Goal: Task Accomplishment & Management: Use online tool/utility

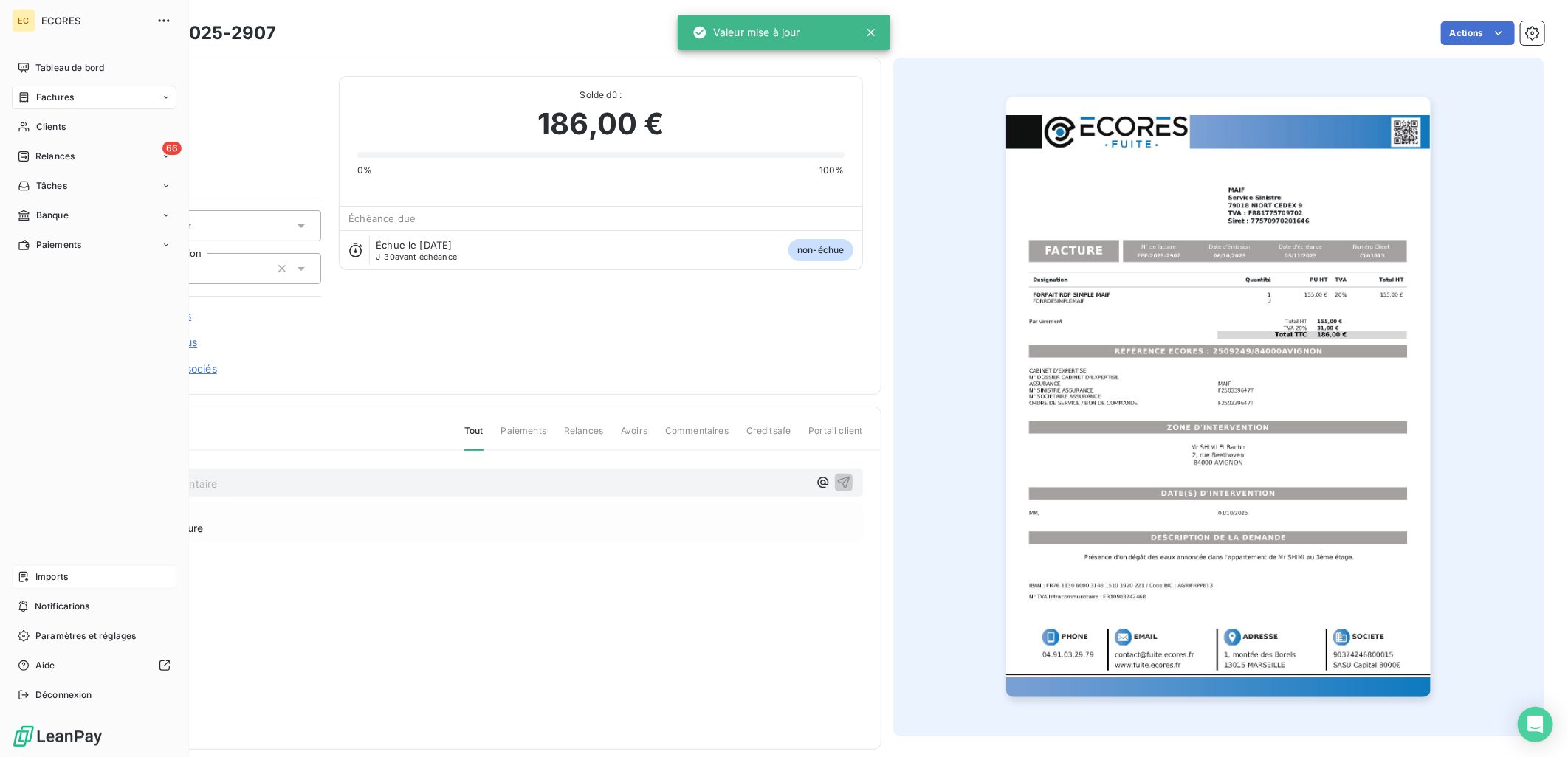
click at [59, 574] on span "Imports" at bounding box center [52, 578] width 32 height 13
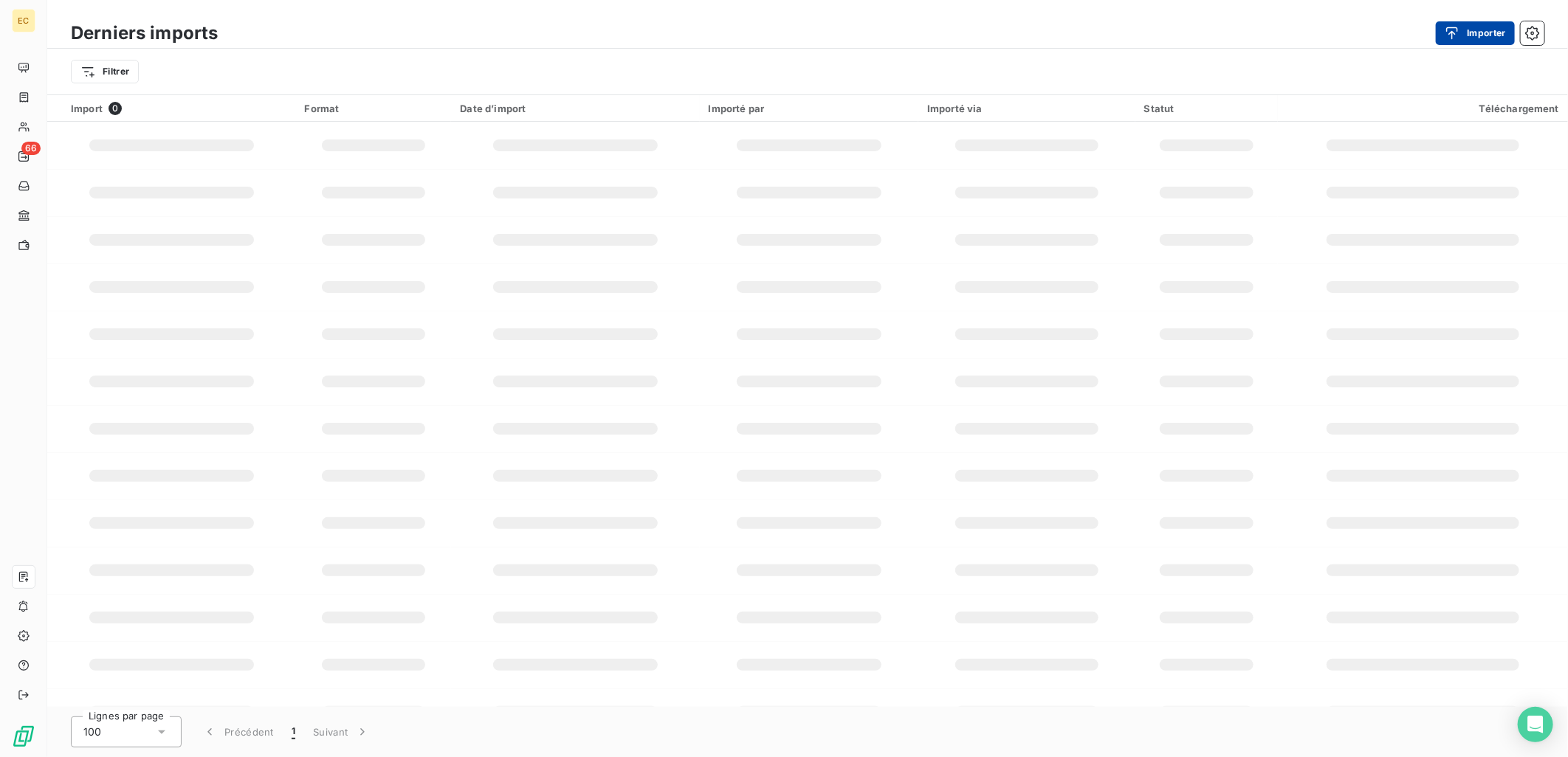
click at [1475, 35] on button "Importer" at bounding box center [1475, 33] width 79 height 24
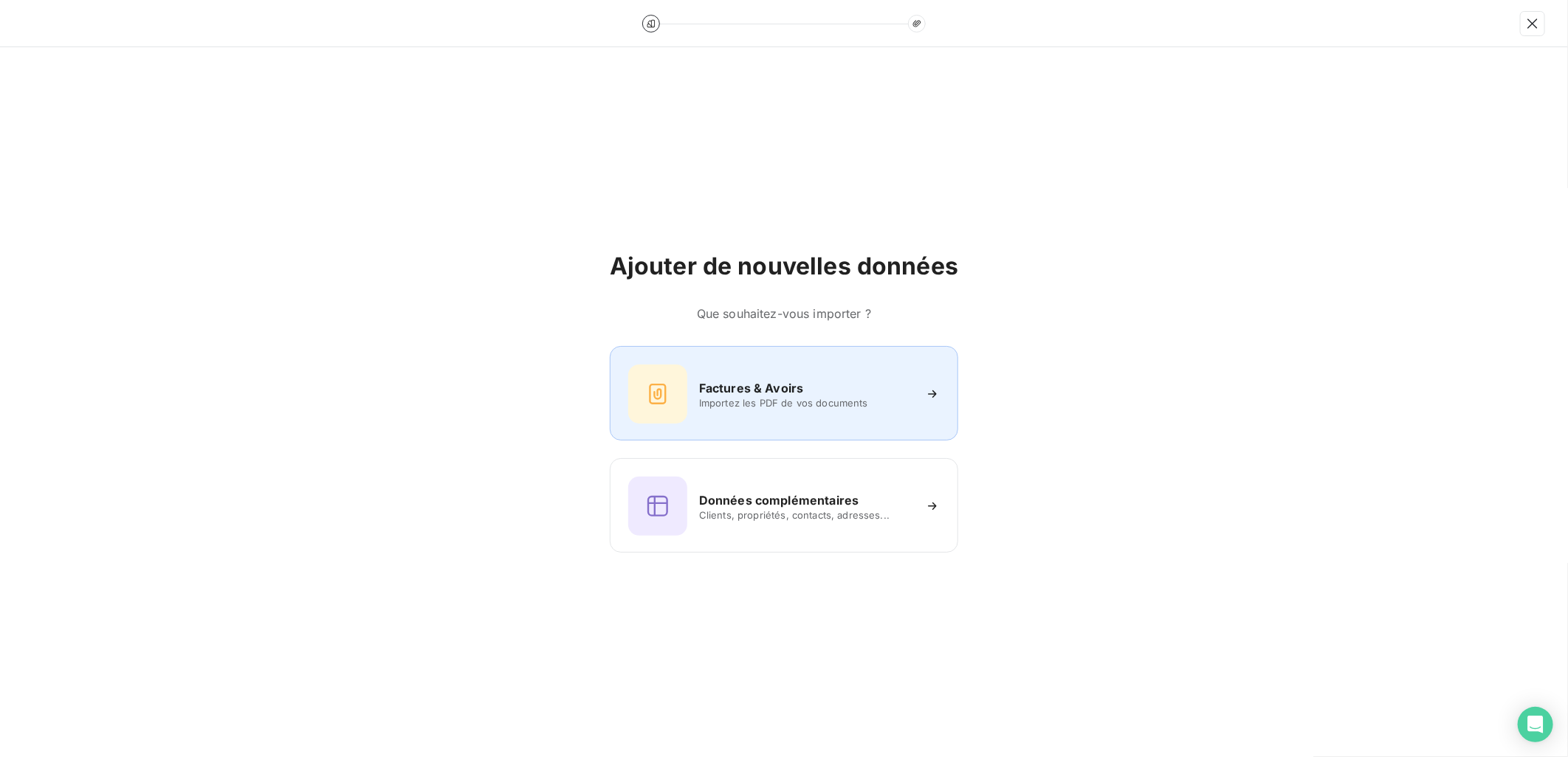
click at [879, 382] on div "Factures & Avoirs" at bounding box center [806, 388] width 214 height 18
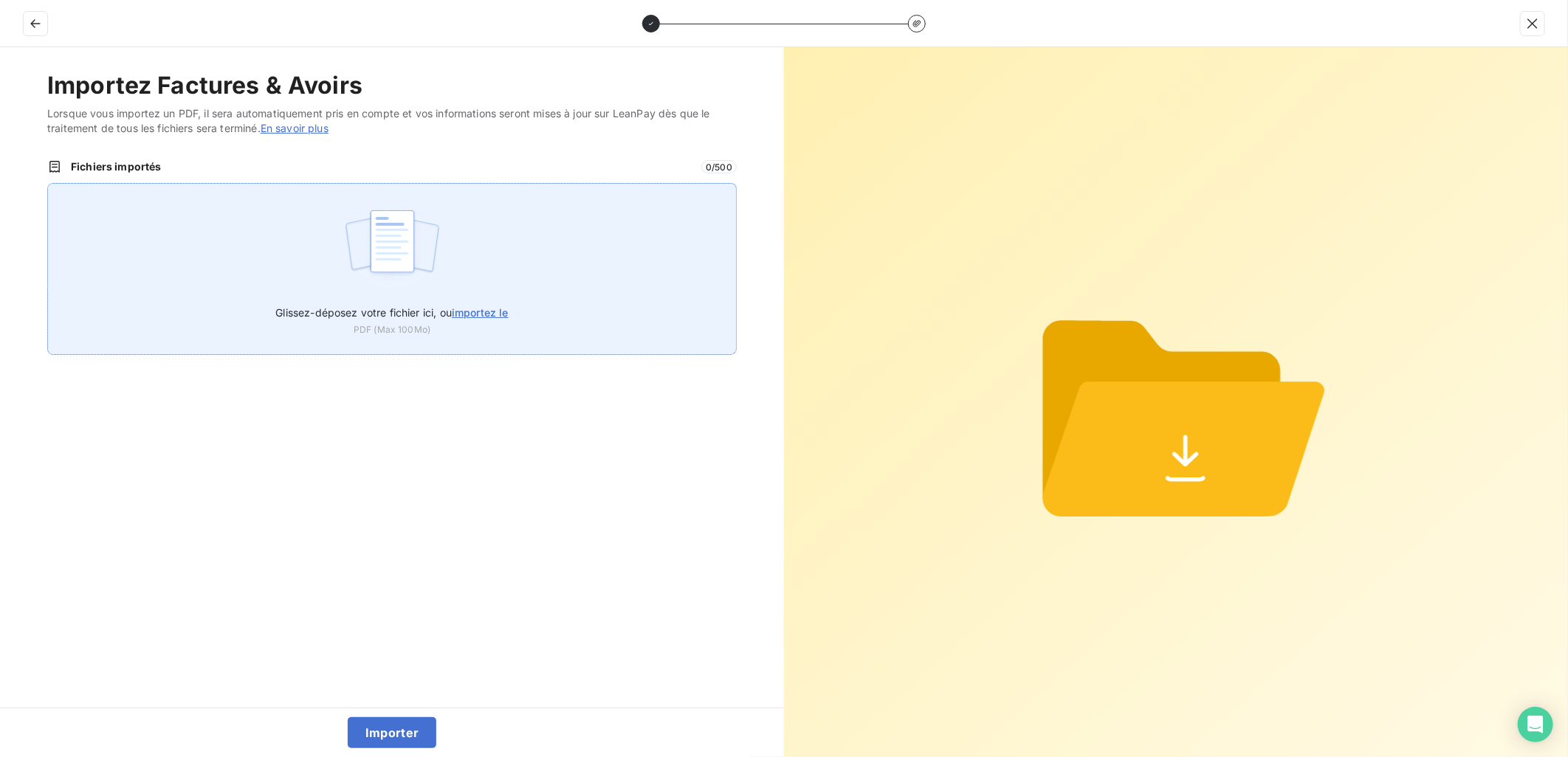
click at [439, 311] on span "Glissez-déposez votre fichier ici, ou importez le" at bounding box center [392, 312] width 232 height 12
click at [48, 184] on input "Glissez-déposez votre fichier ici, ou importez le" at bounding box center [47, 183] width 1 height 1
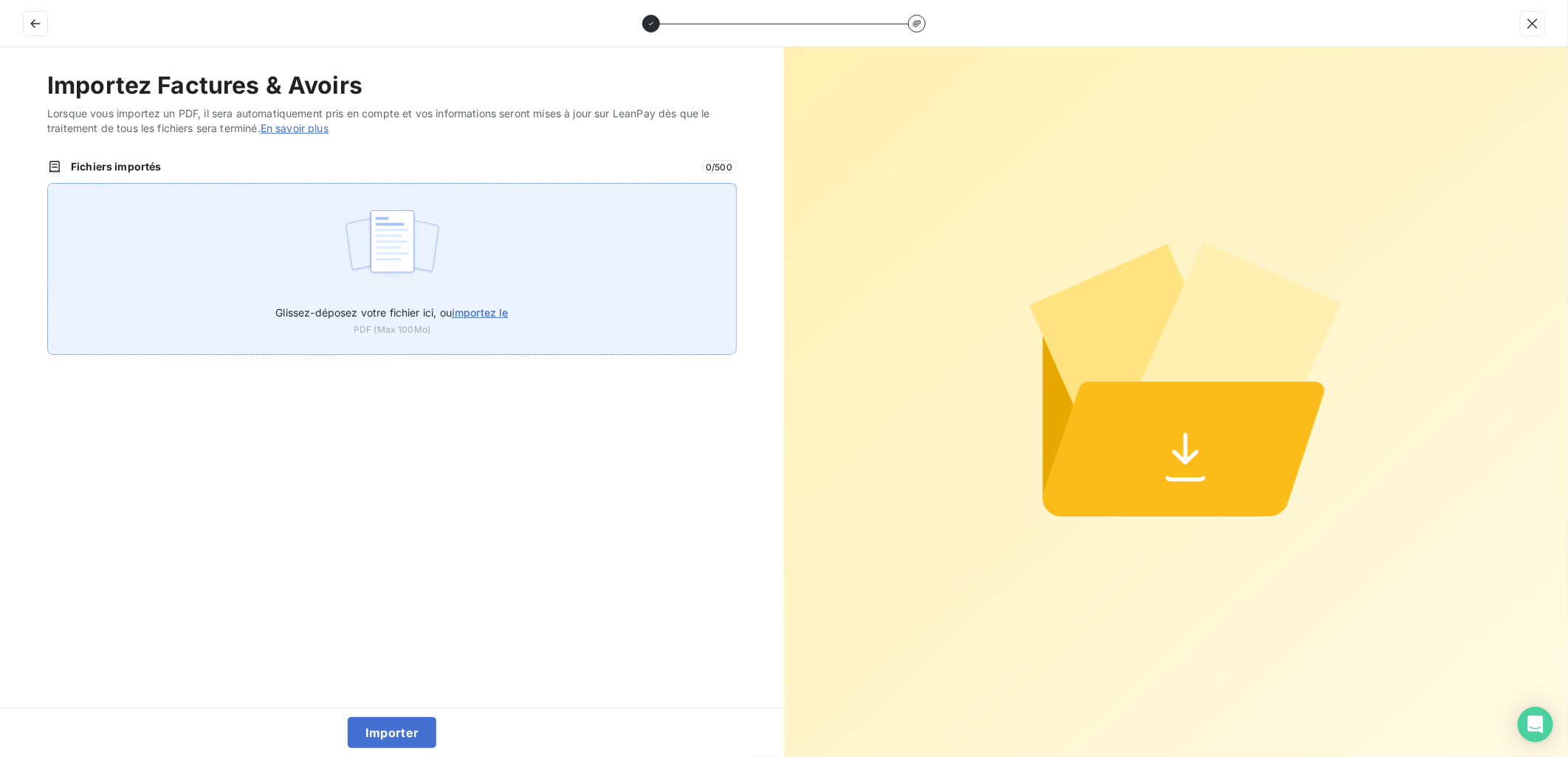
type input "C:\fakepath\FEF-2025-2912.pdf"
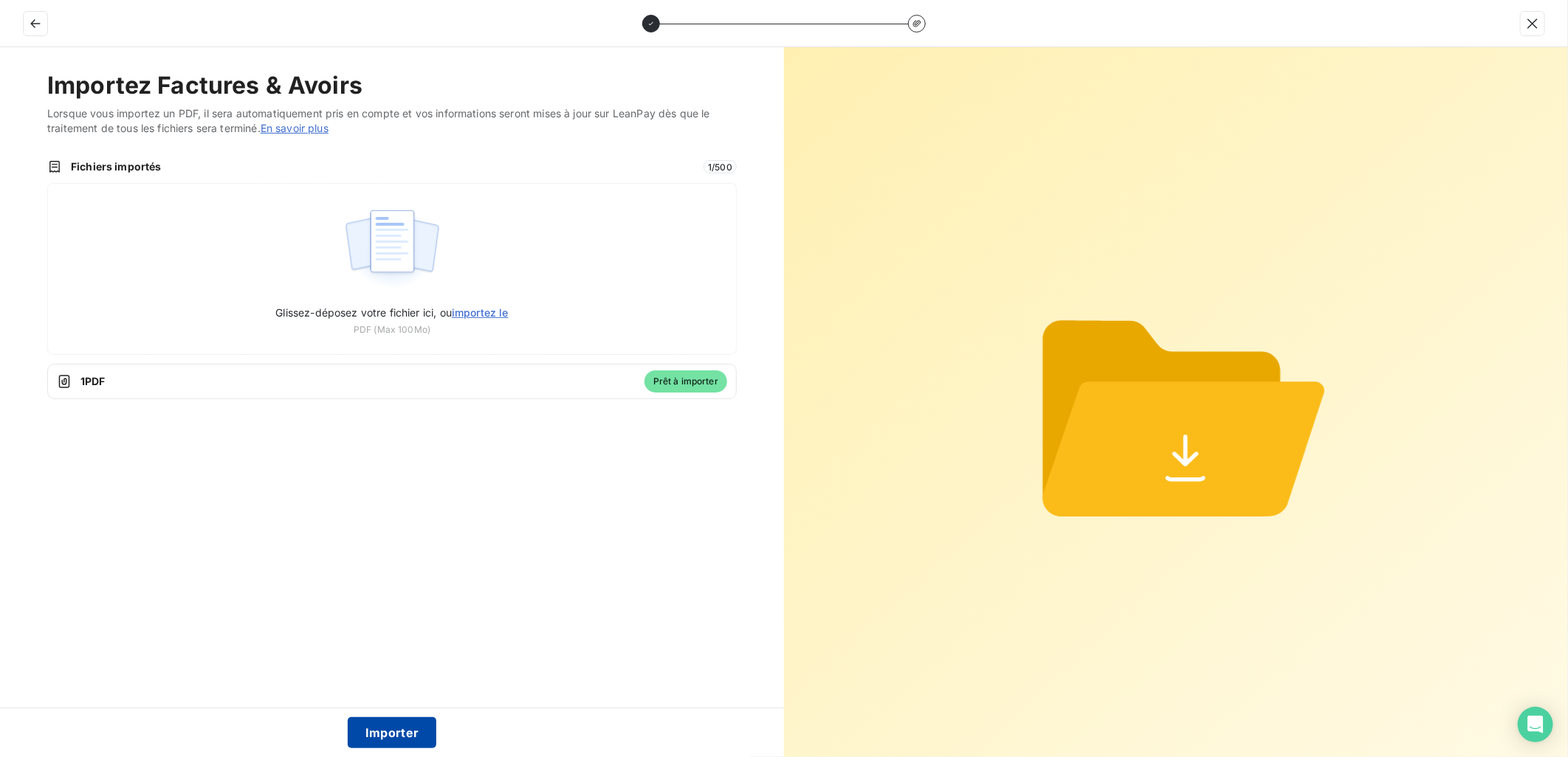
click at [403, 719] on button "Importer" at bounding box center [392, 732] width 90 height 31
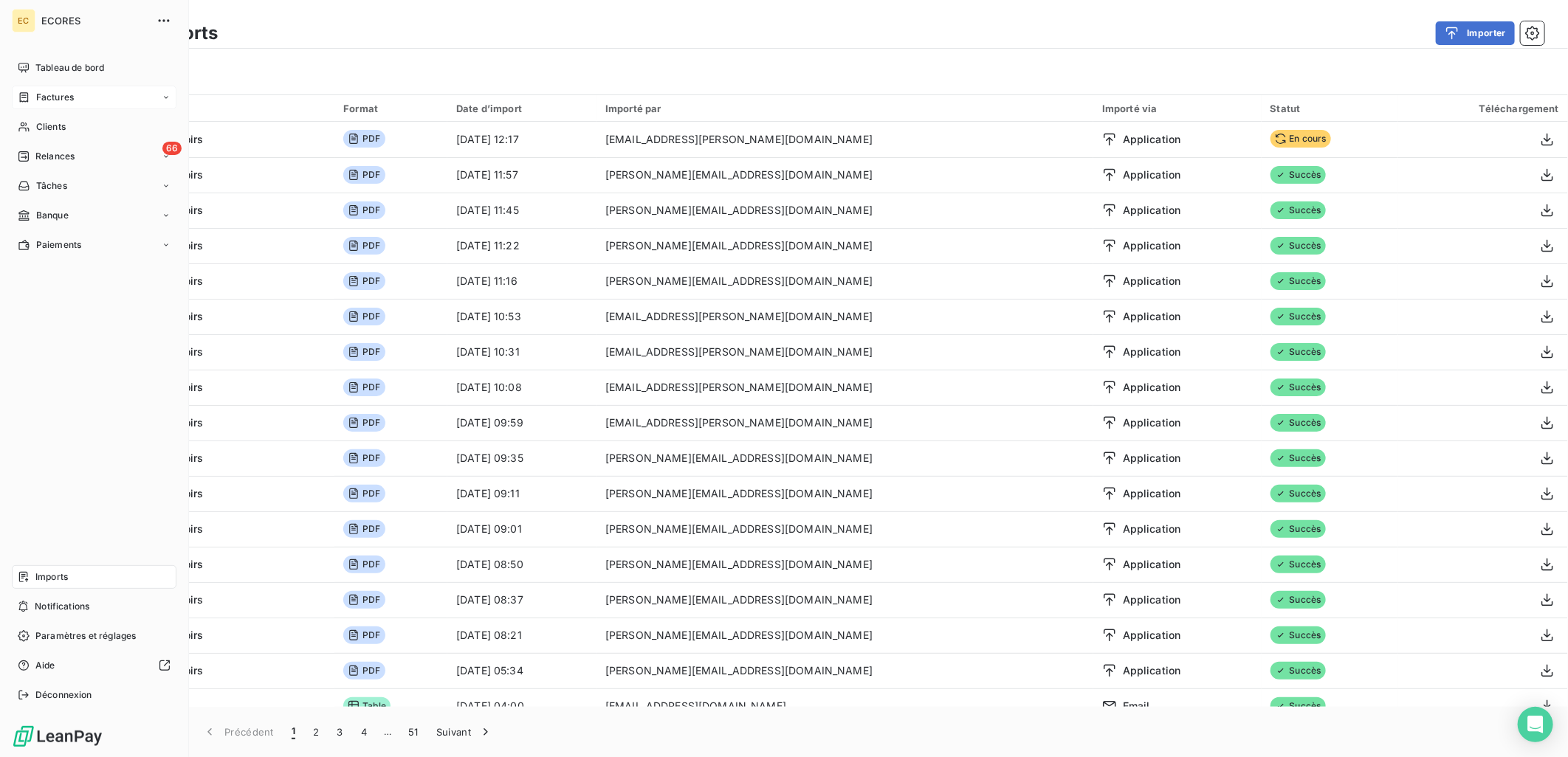
click at [54, 93] on span "Factures" at bounding box center [55, 97] width 38 height 13
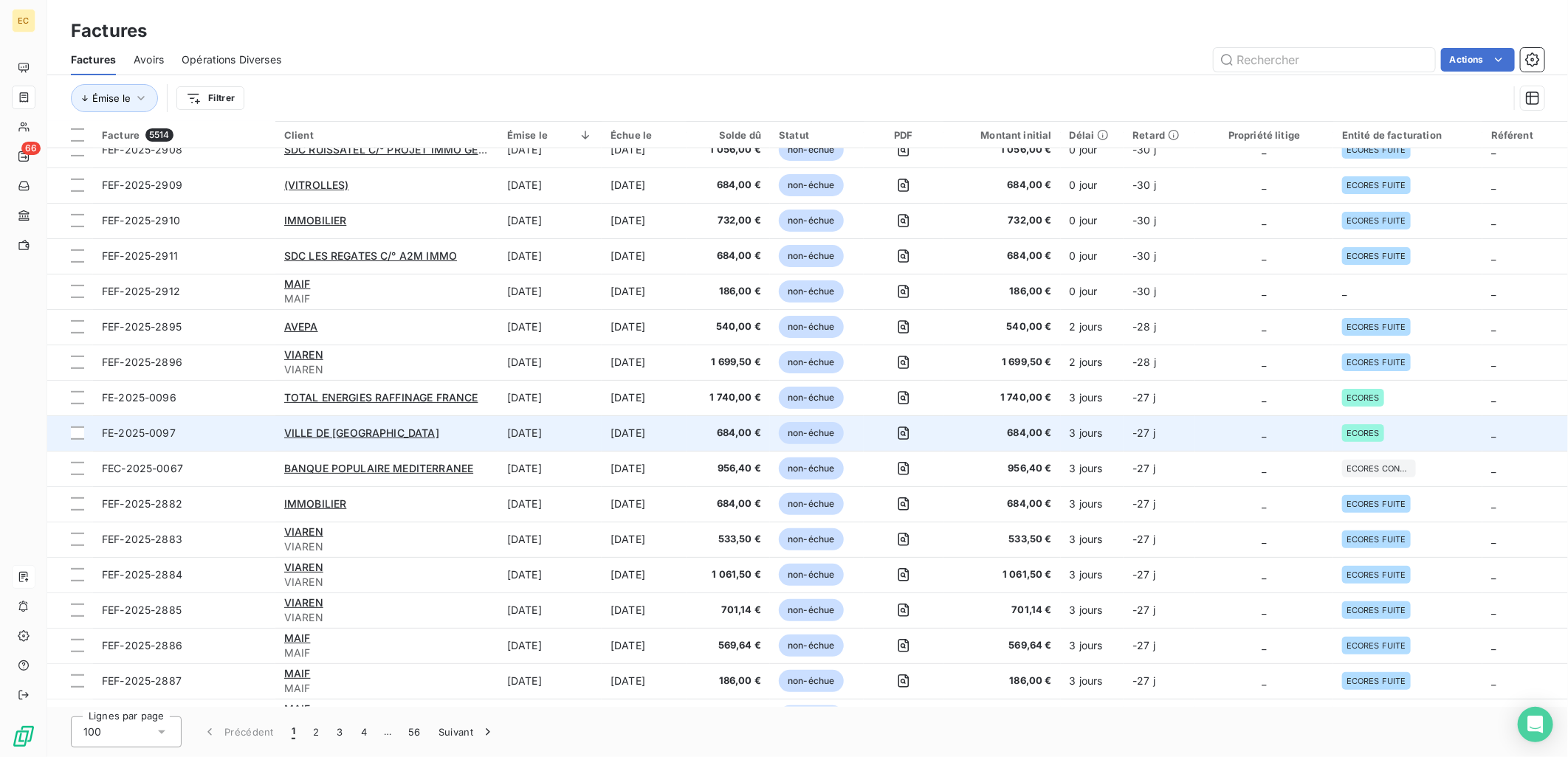
scroll to position [410, 0]
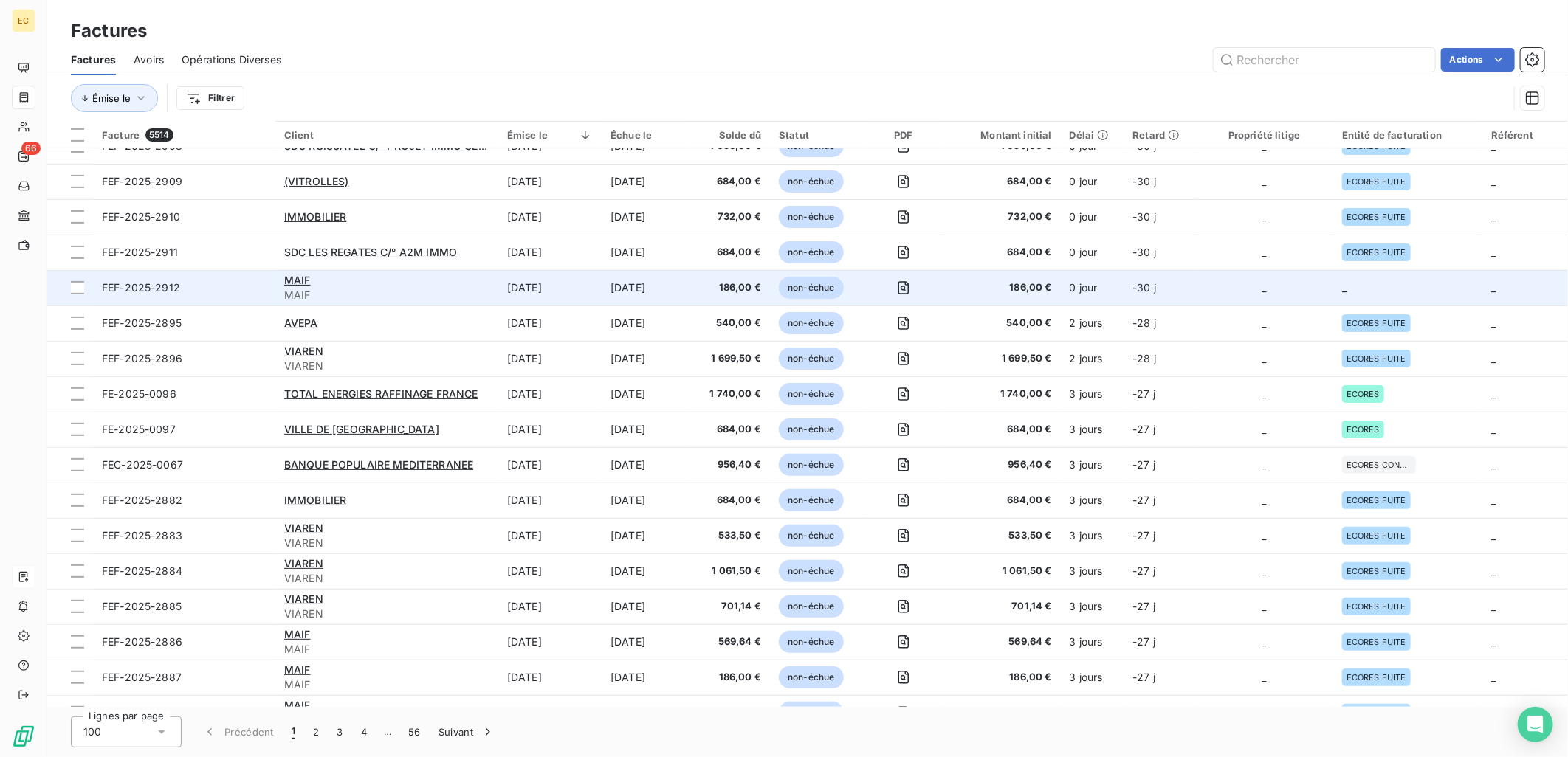
click at [1387, 286] on td "_" at bounding box center [1408, 288] width 149 height 36
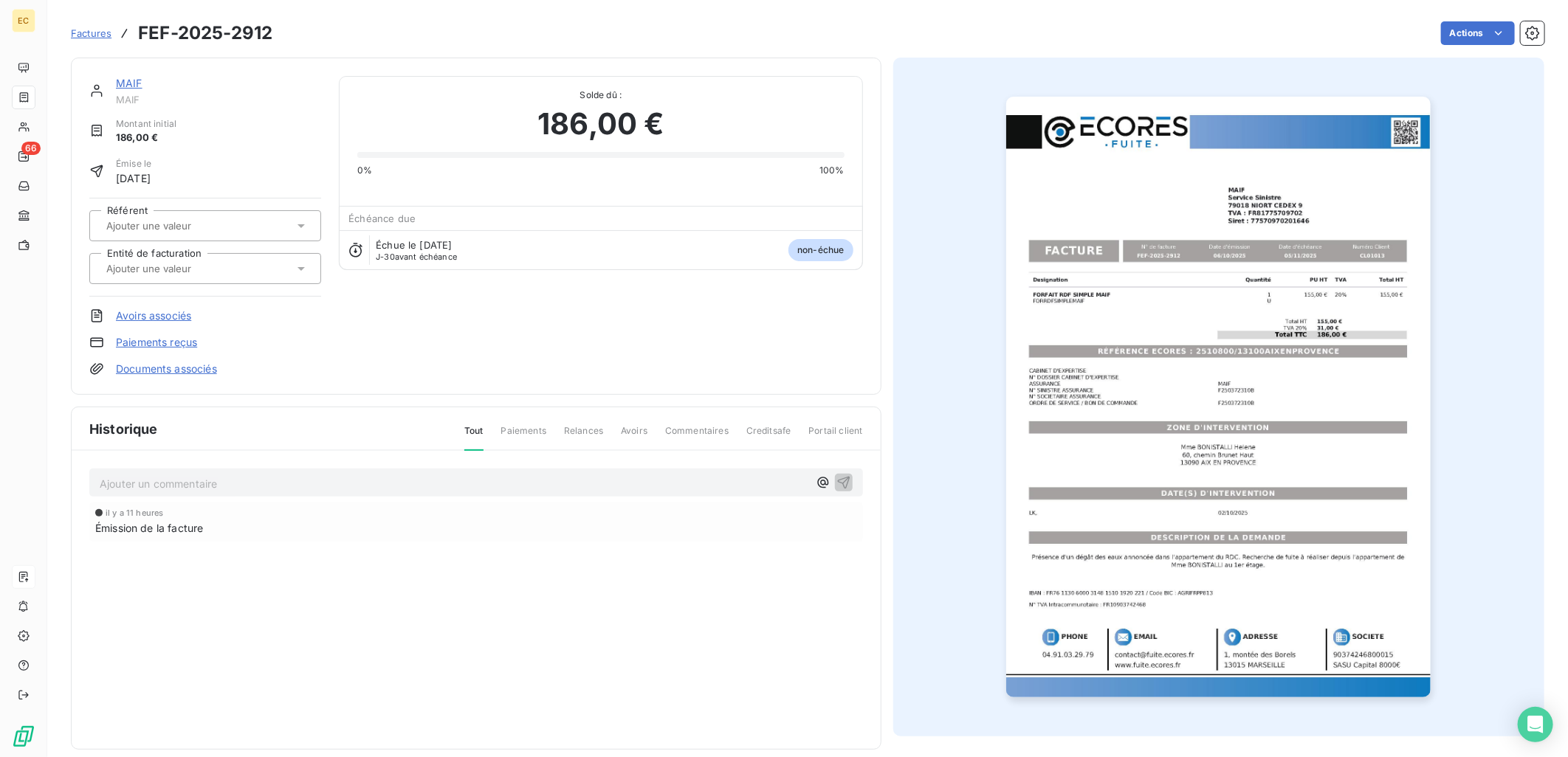
click at [177, 369] on link "Documents associés" at bounding box center [166, 369] width 101 height 15
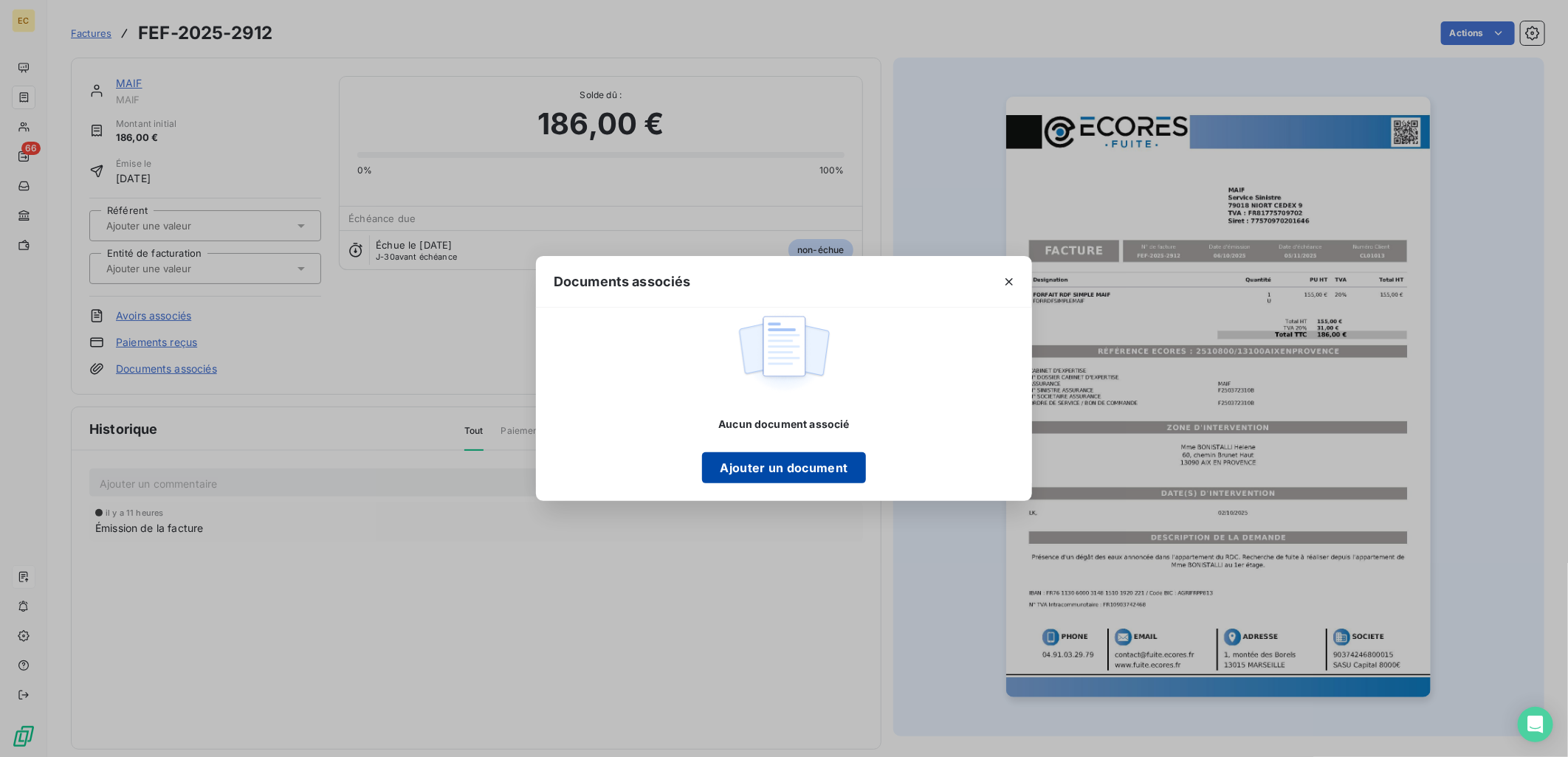
click at [817, 468] on button "Ajouter un document" at bounding box center [784, 467] width 163 height 31
click at [819, 473] on button "Ajouter un document" at bounding box center [784, 467] width 163 height 31
click at [1007, 279] on icon "button" at bounding box center [1009, 282] width 8 height 8
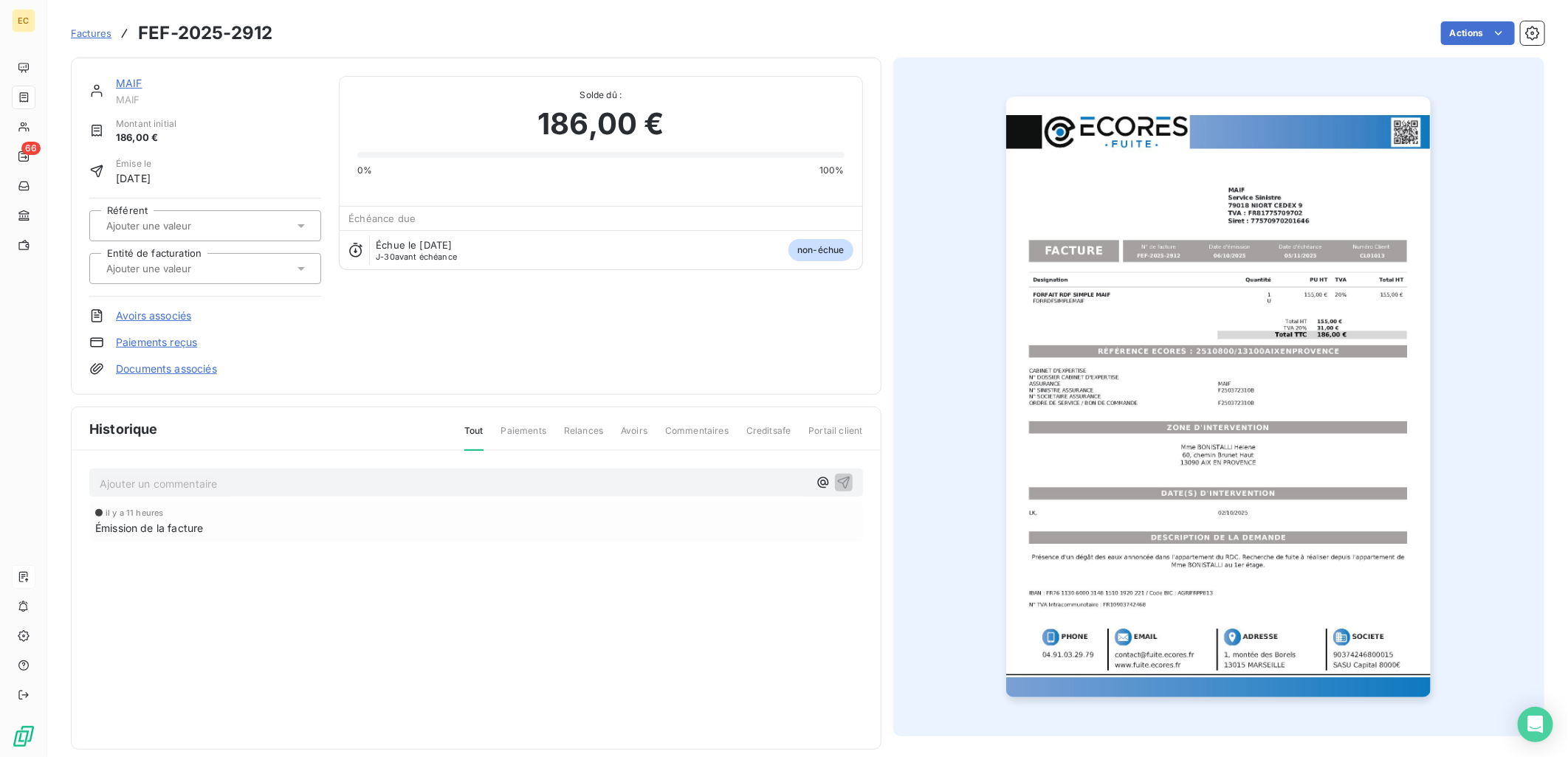
click at [201, 374] on link "Documents associés" at bounding box center [166, 369] width 101 height 15
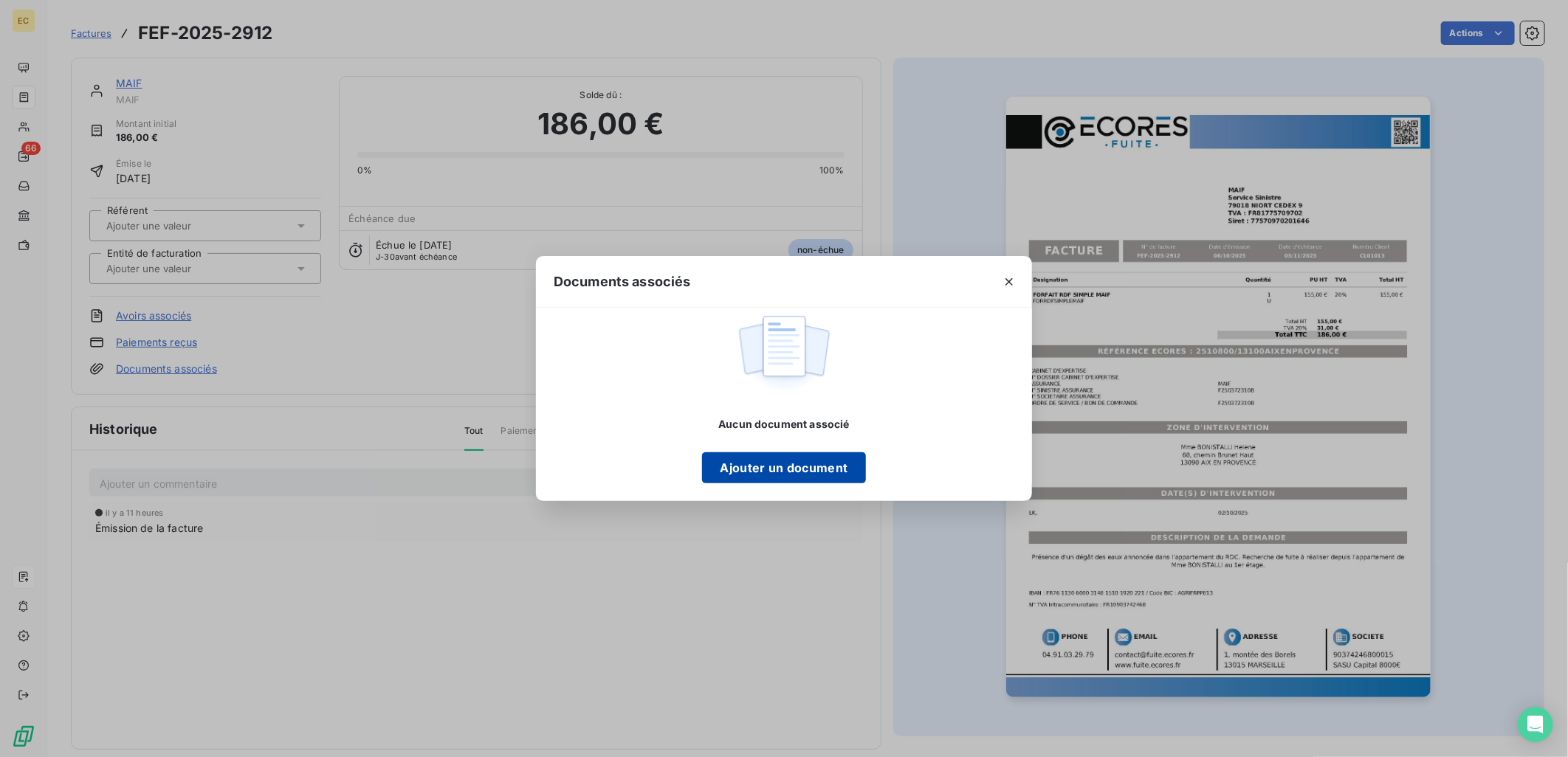
click at [798, 469] on button "Ajouter un document" at bounding box center [784, 467] width 163 height 31
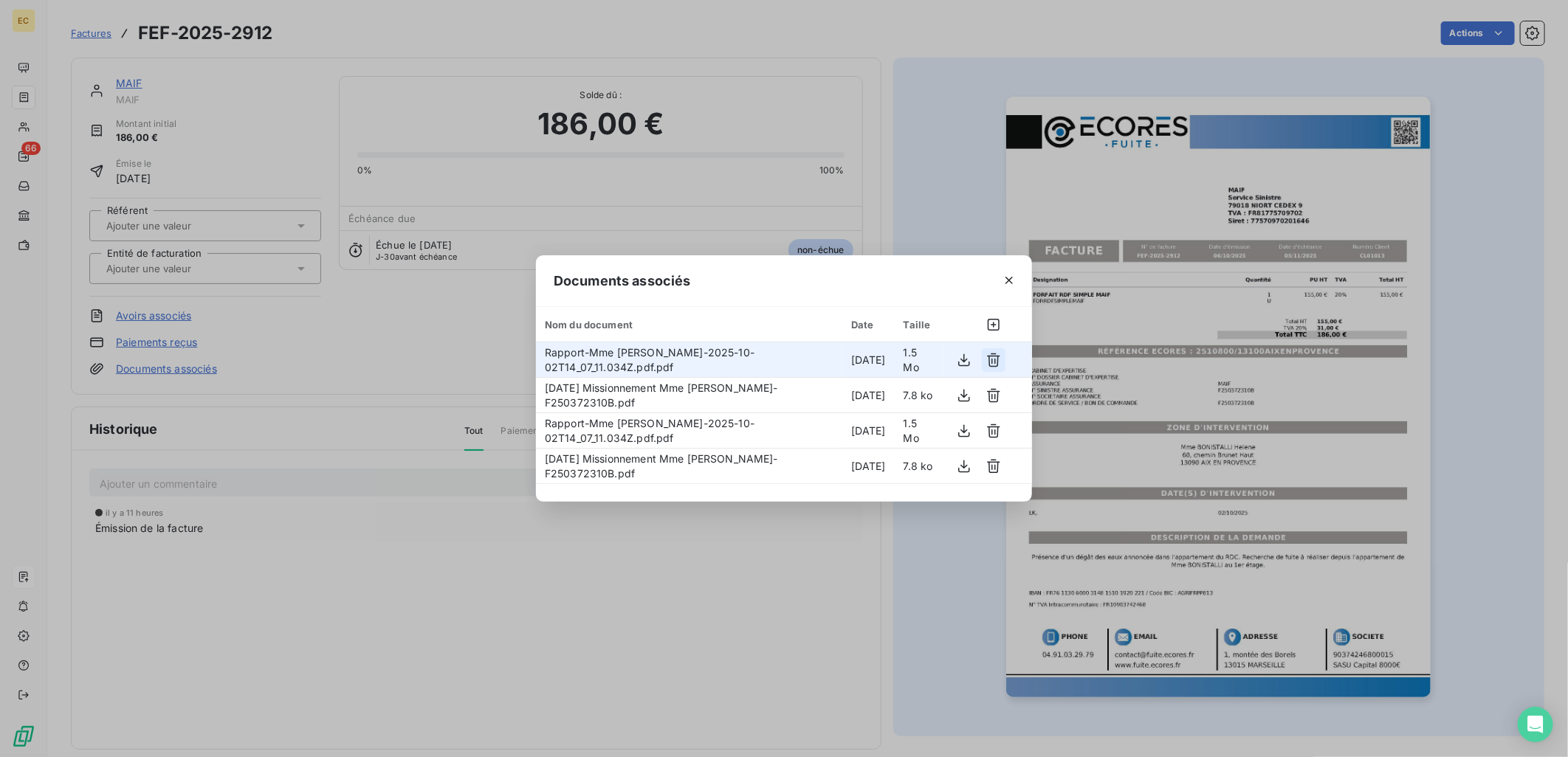
click at [994, 354] on icon "button" at bounding box center [994, 360] width 13 height 14
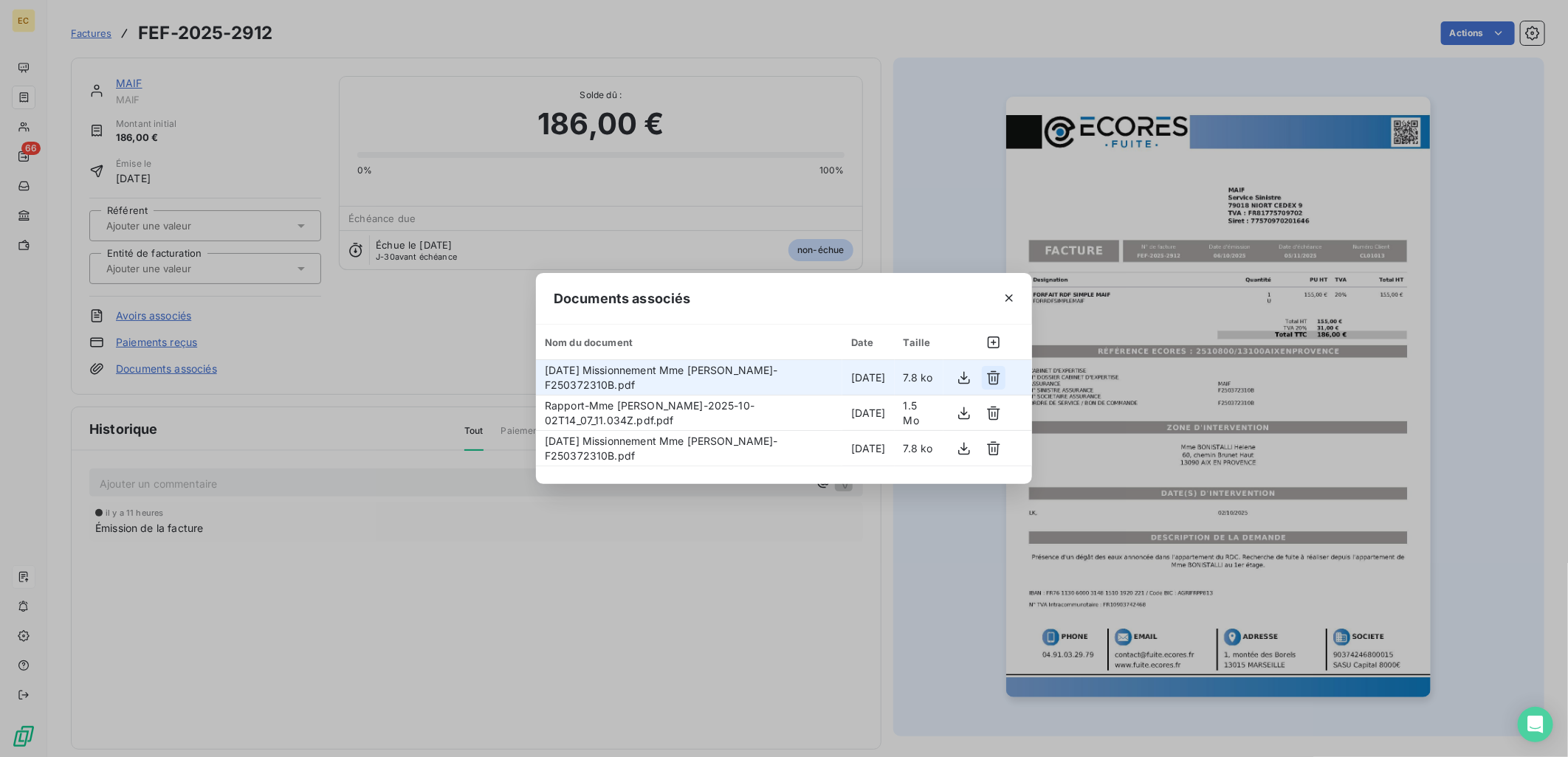
click at [990, 373] on icon "button" at bounding box center [994, 378] width 13 height 14
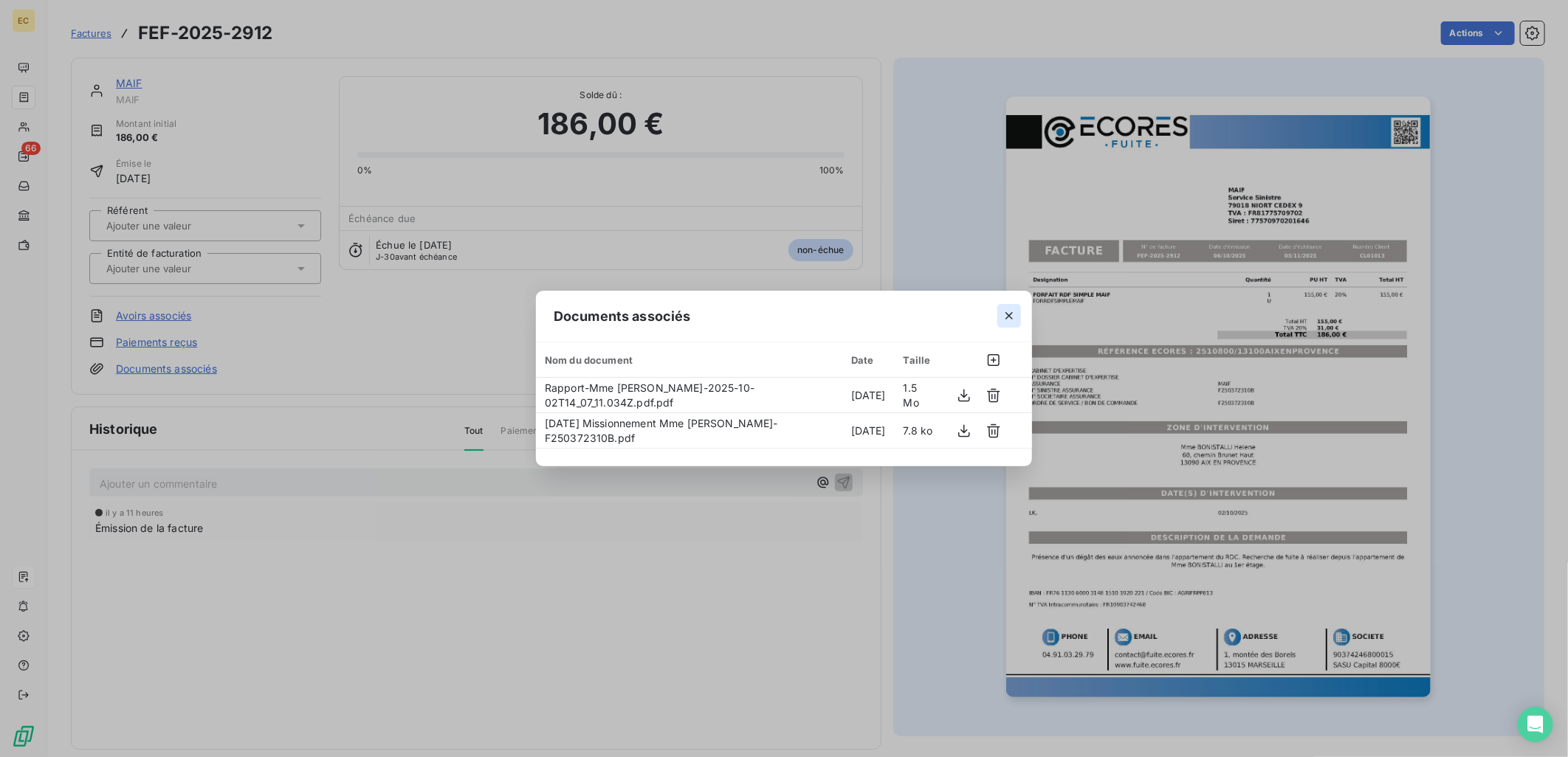
click at [1010, 317] on icon "button" at bounding box center [1009, 316] width 8 height 8
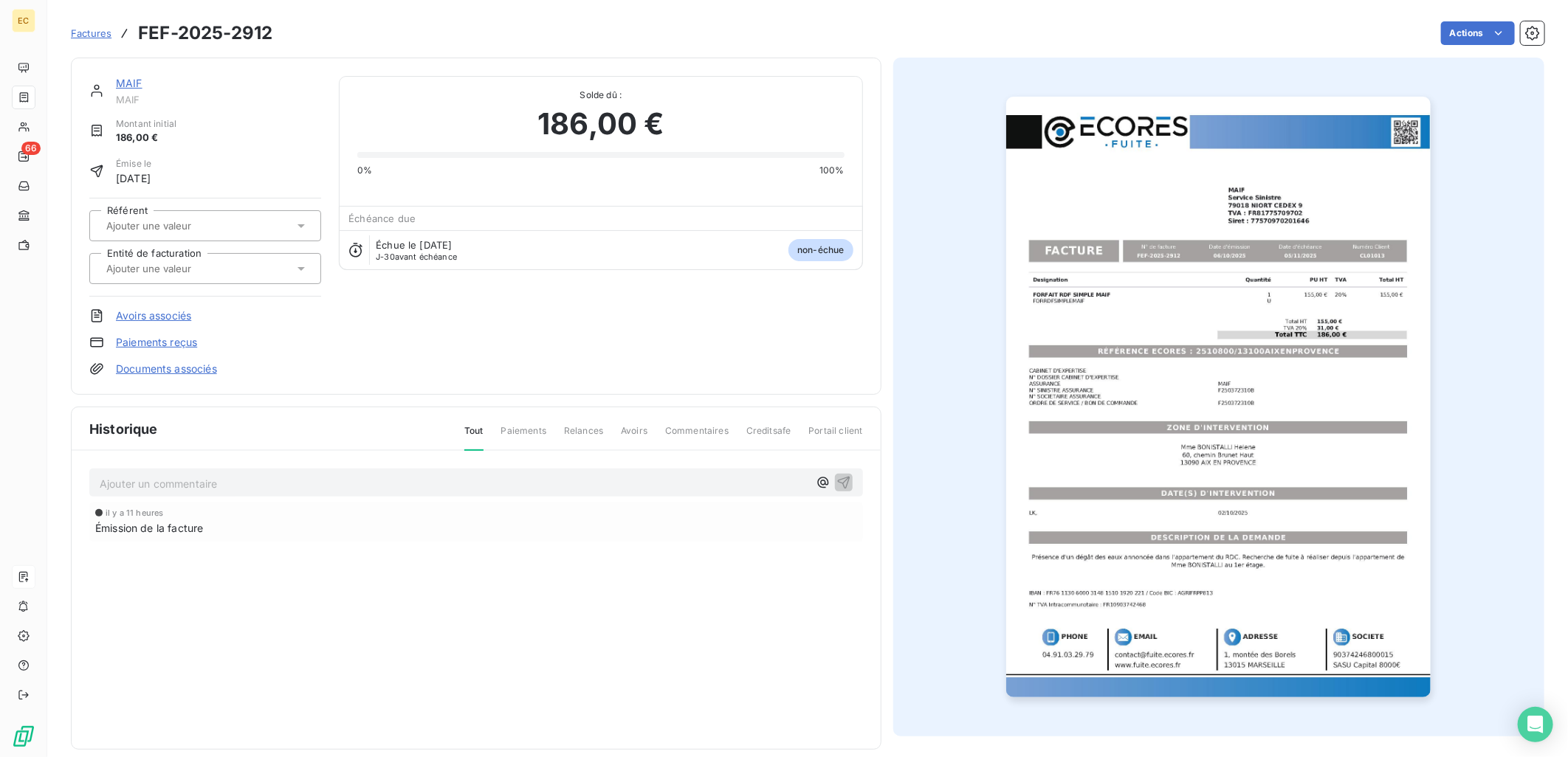
click at [176, 266] on input "text" at bounding box center [178, 269] width 148 height 13
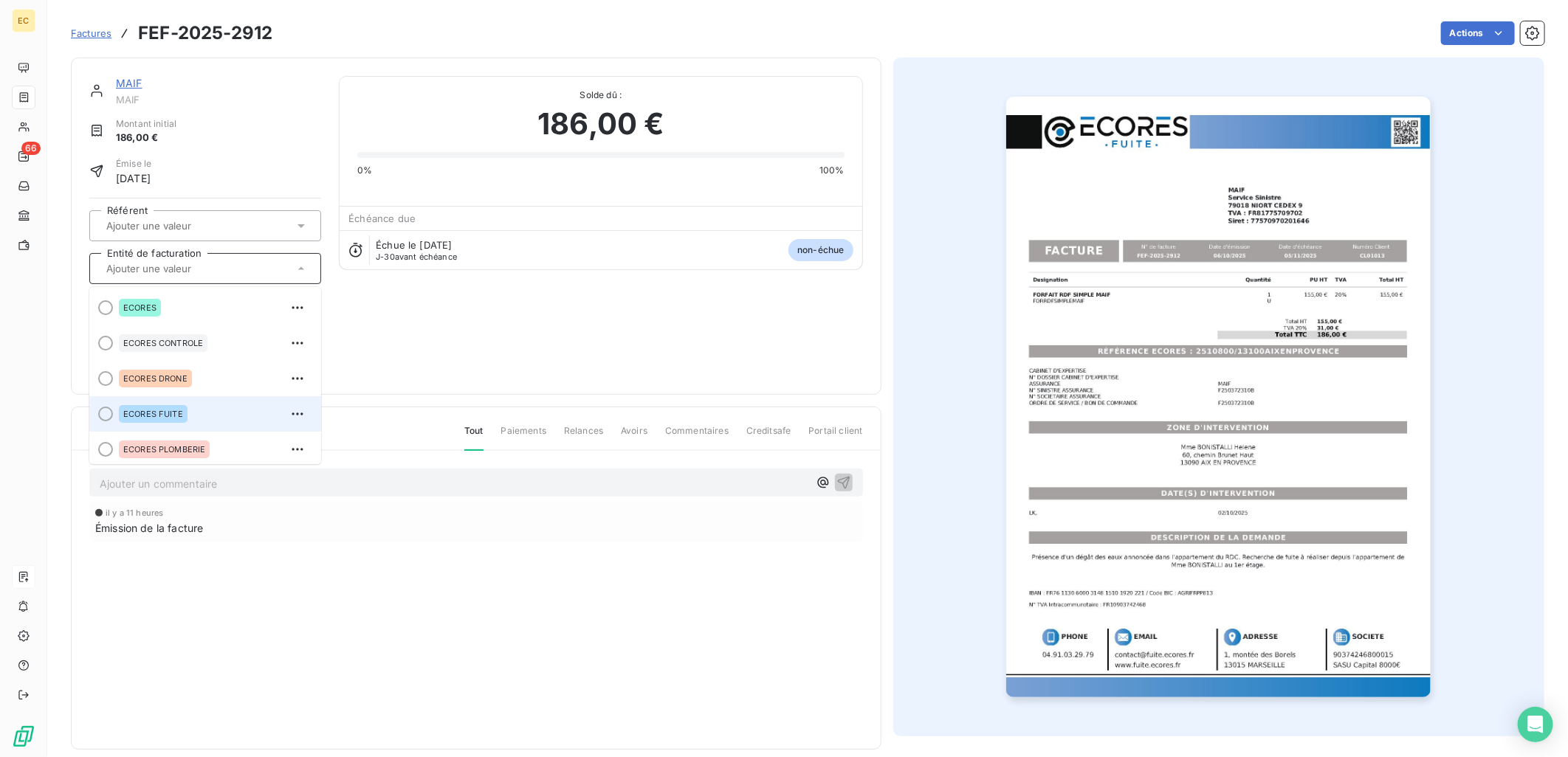
click at [168, 401] on li "ECORES FUITE" at bounding box center [206, 414] width 232 height 36
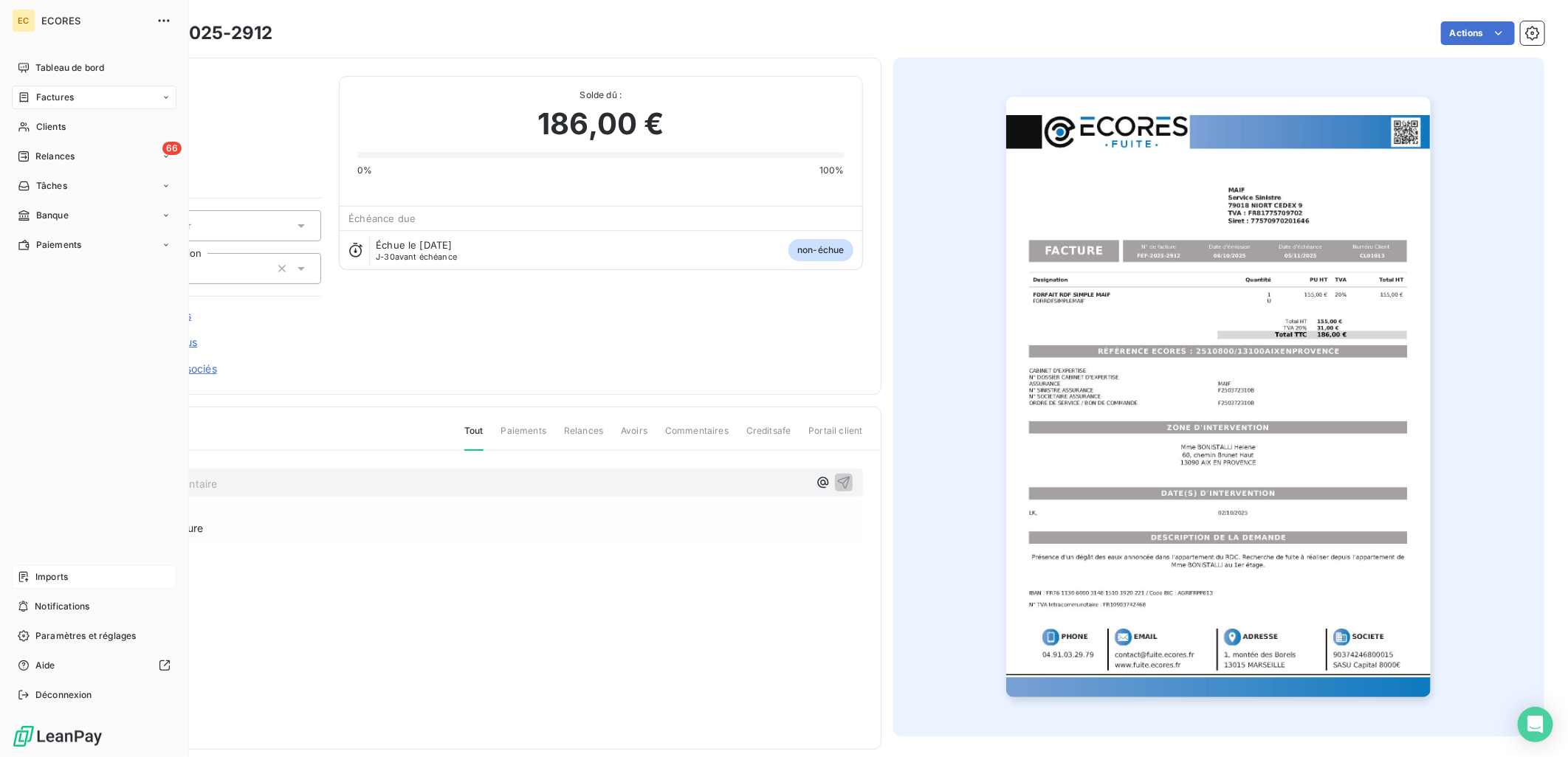
click at [68, 571] on span "Imports" at bounding box center [52, 578] width 32 height 13
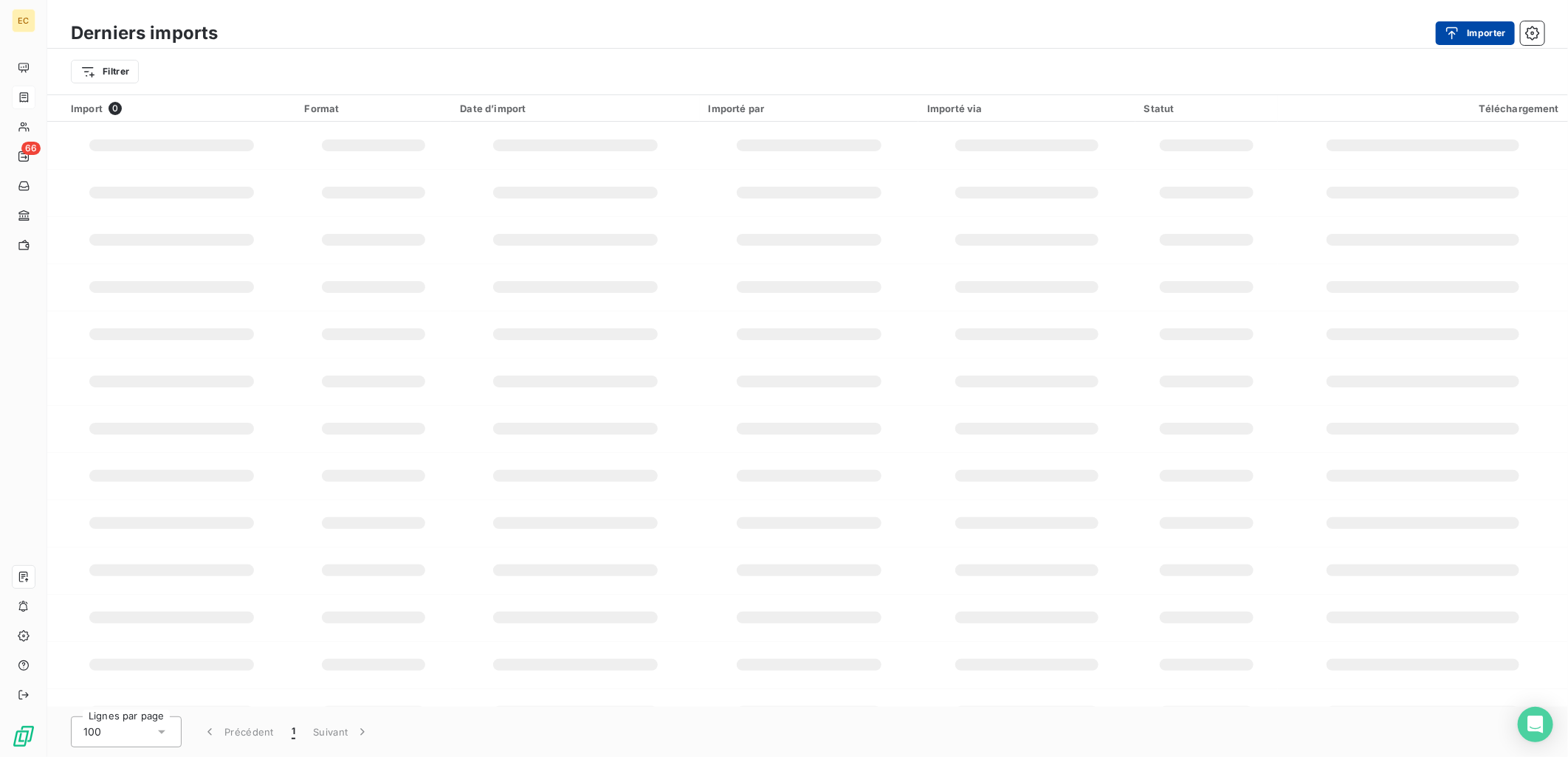
click at [1484, 28] on button "Importer" at bounding box center [1475, 33] width 79 height 24
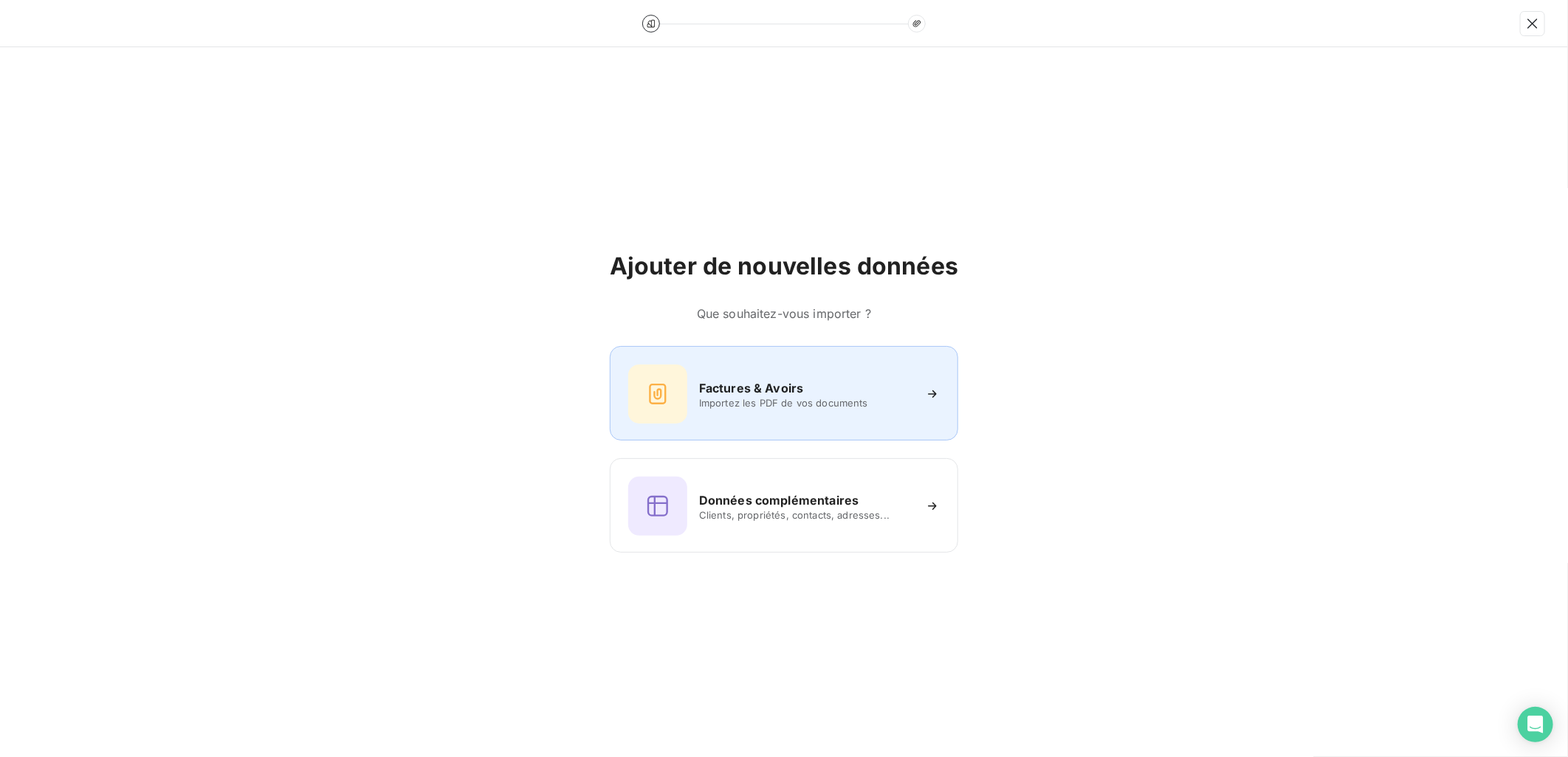
click at [749, 381] on h6 "Factures & Avoirs" at bounding box center [751, 388] width 105 height 18
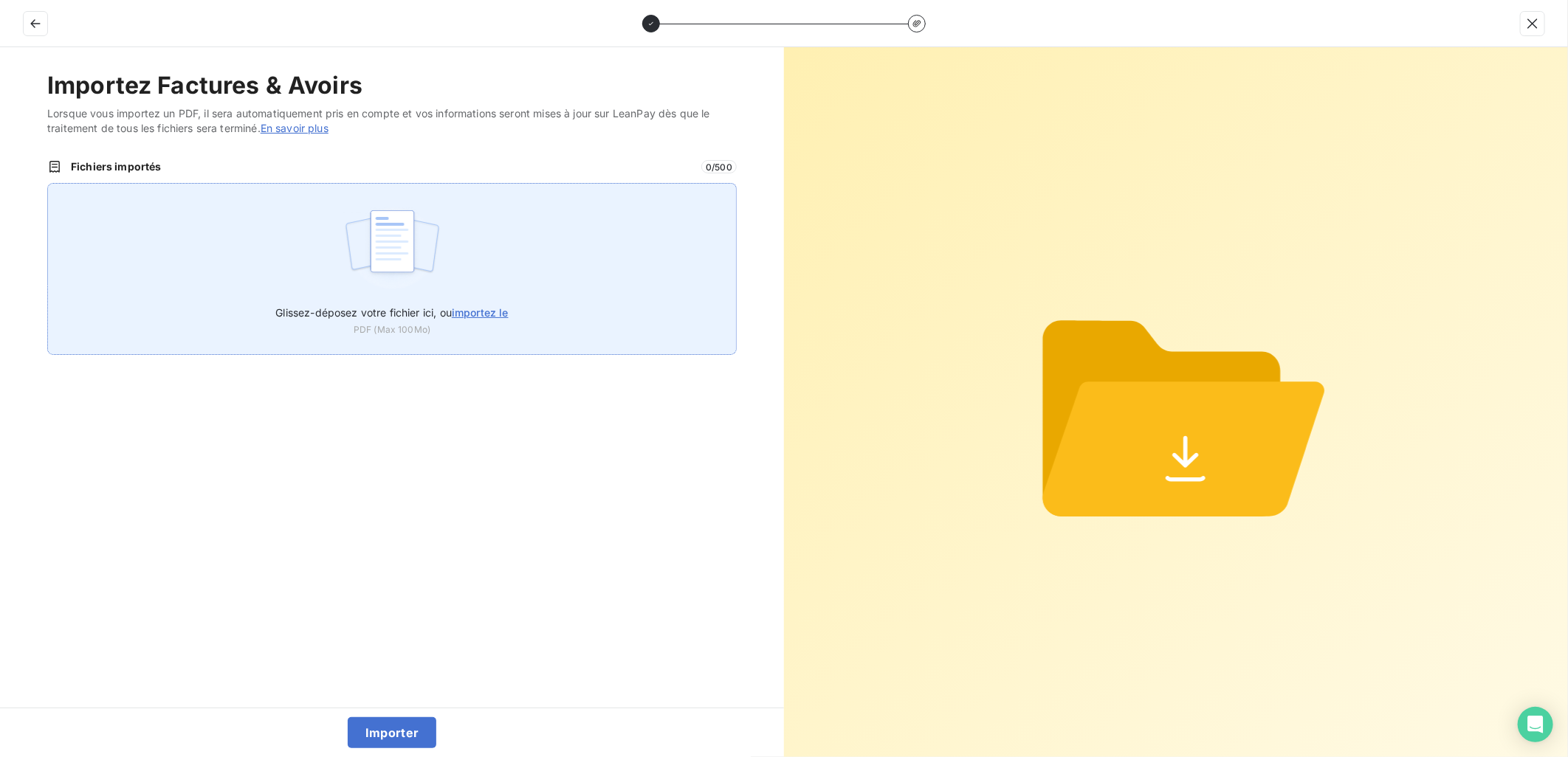
click at [502, 310] on span "importez le" at bounding box center [481, 312] width 57 height 12
click at [48, 184] on input "Glissez-déposez votre fichier ici, ou importez le" at bounding box center [47, 183] width 1 height 1
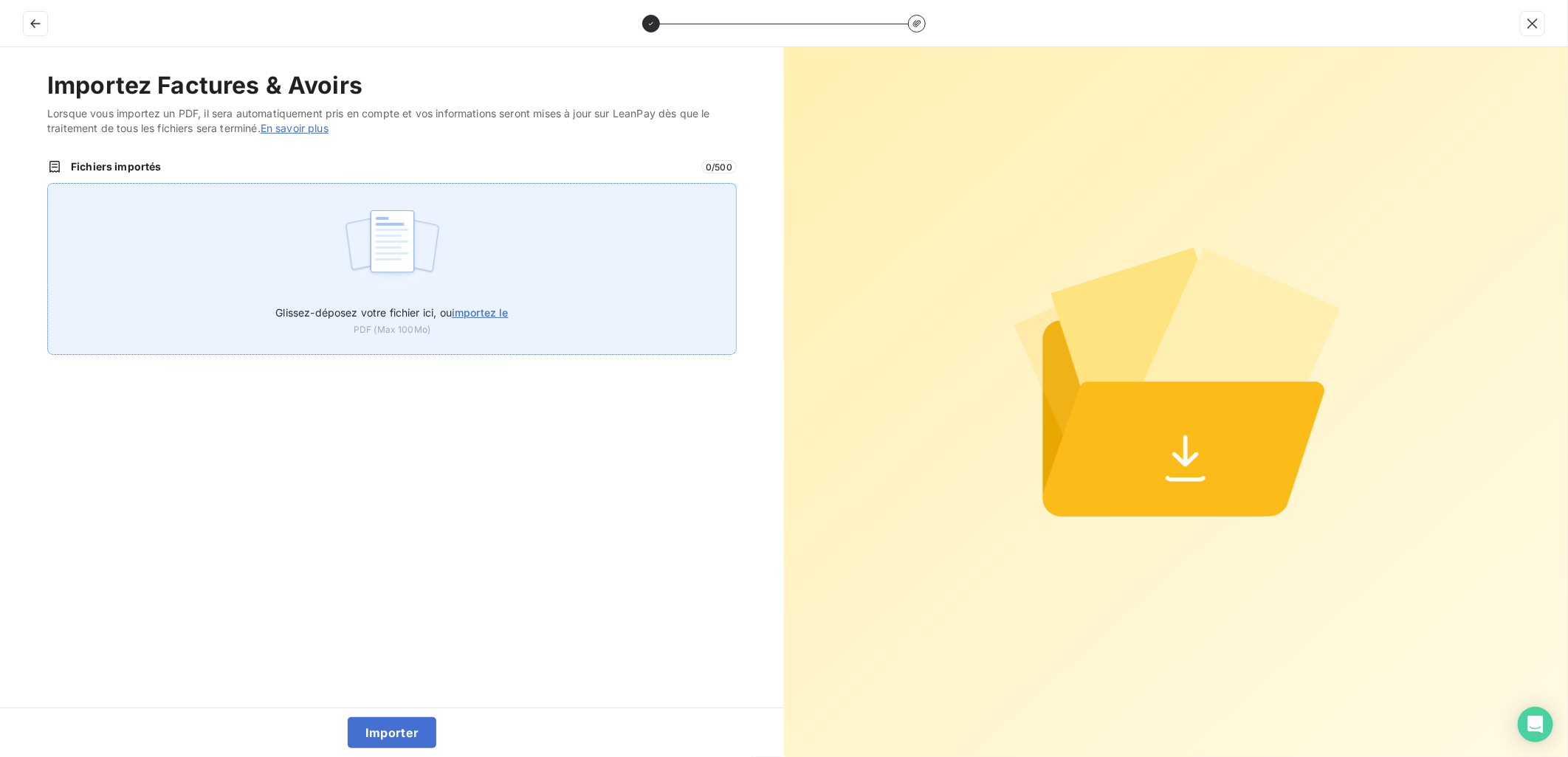
type input "C:\fakepath\FEF-2025-2913.pdf"
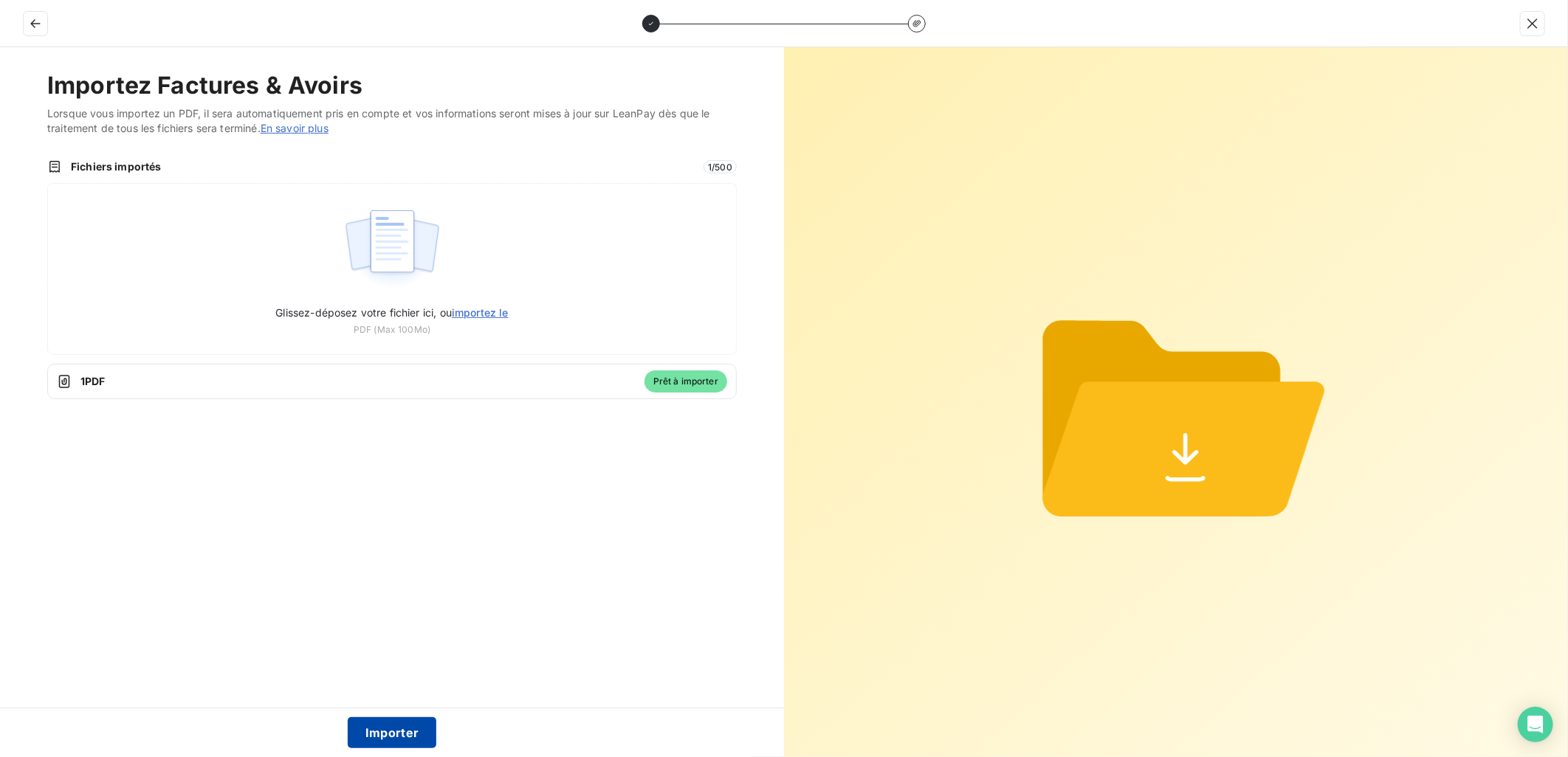
click at [408, 735] on button "Importer" at bounding box center [392, 732] width 90 height 31
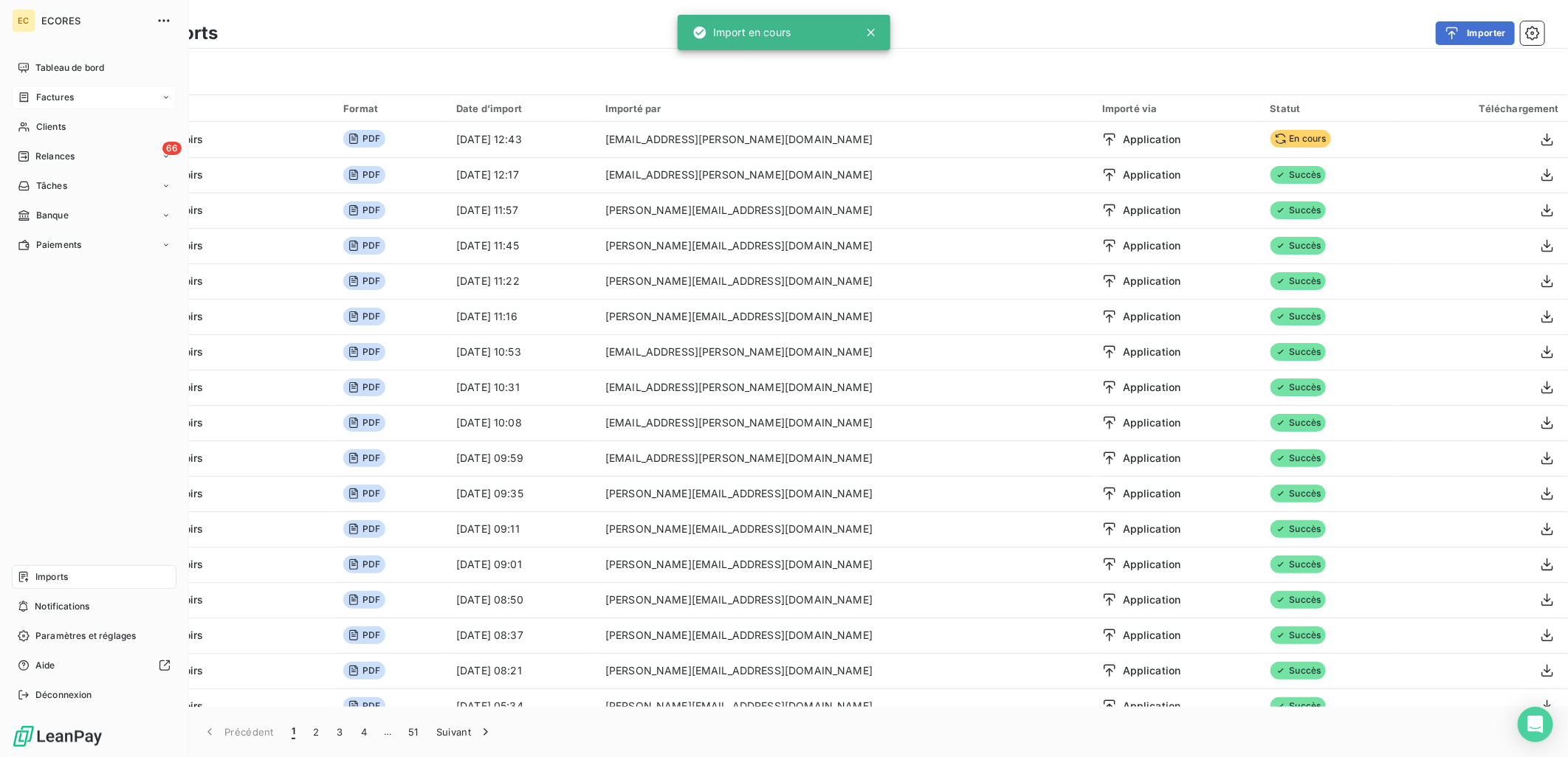
click at [38, 101] on span "Factures" at bounding box center [55, 97] width 38 height 13
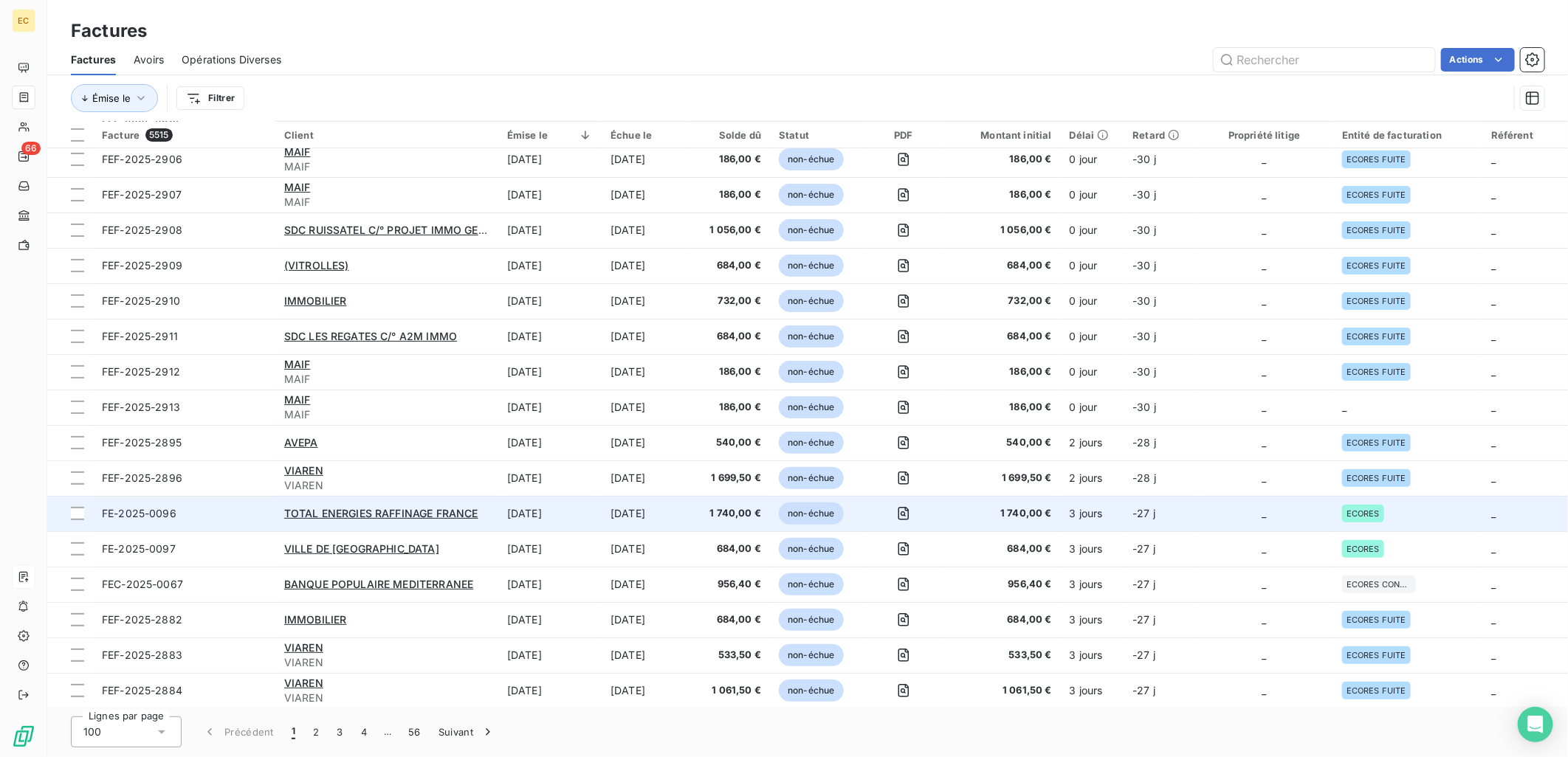
scroll to position [328, 0]
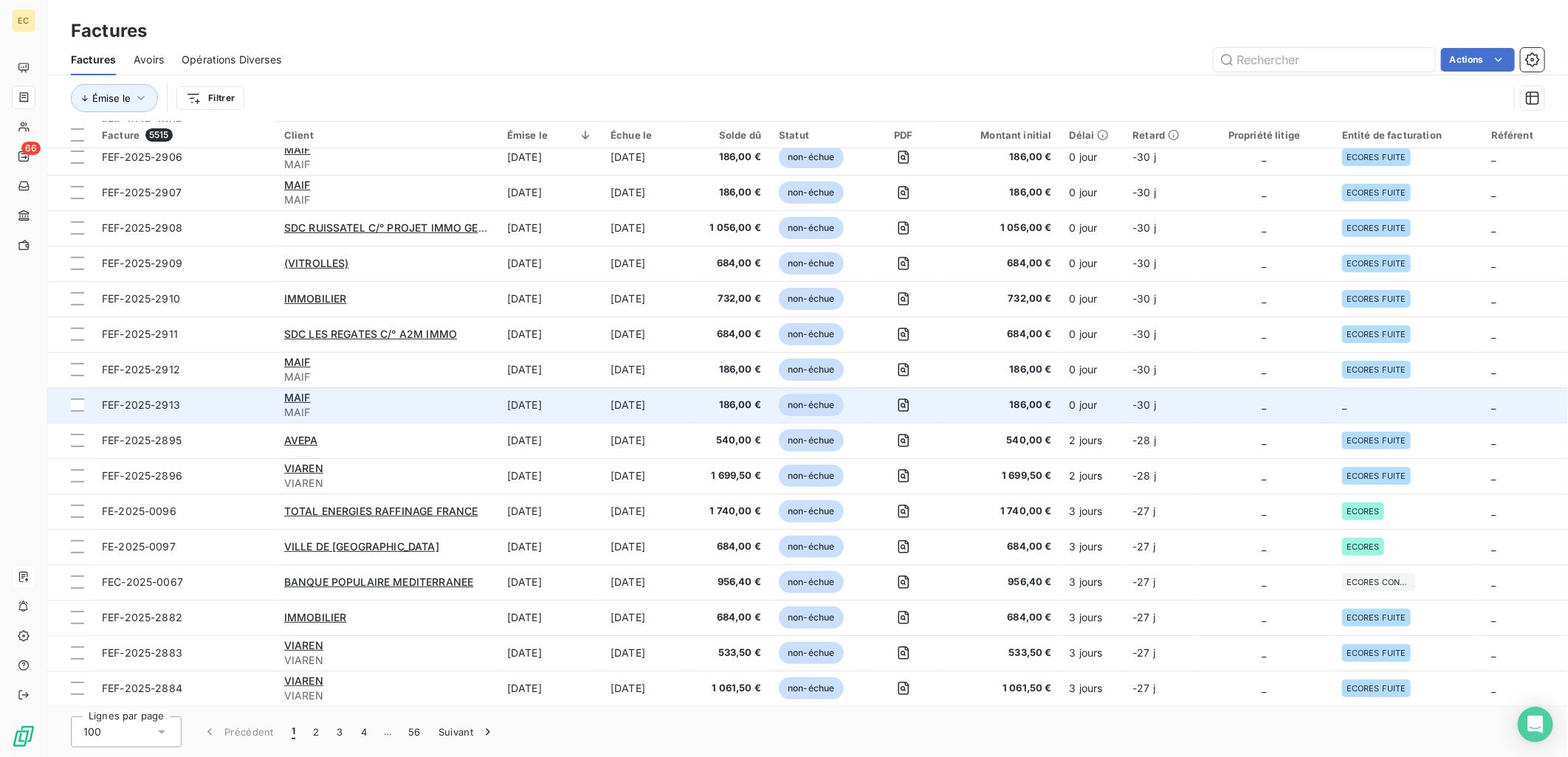
click at [1360, 395] on td "_" at bounding box center [1408, 406] width 149 height 36
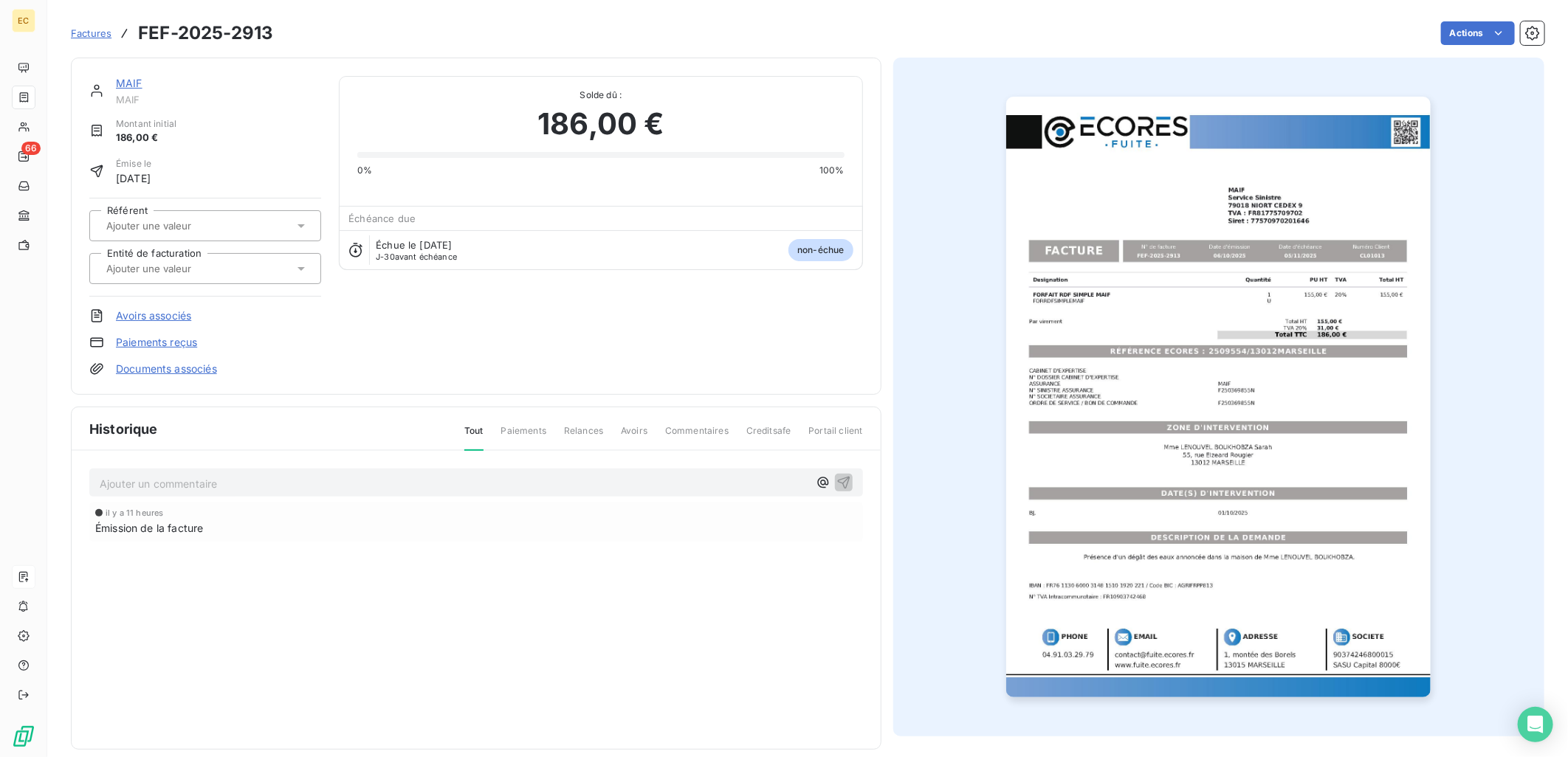
click at [209, 364] on link "Documents associés" at bounding box center [166, 369] width 101 height 15
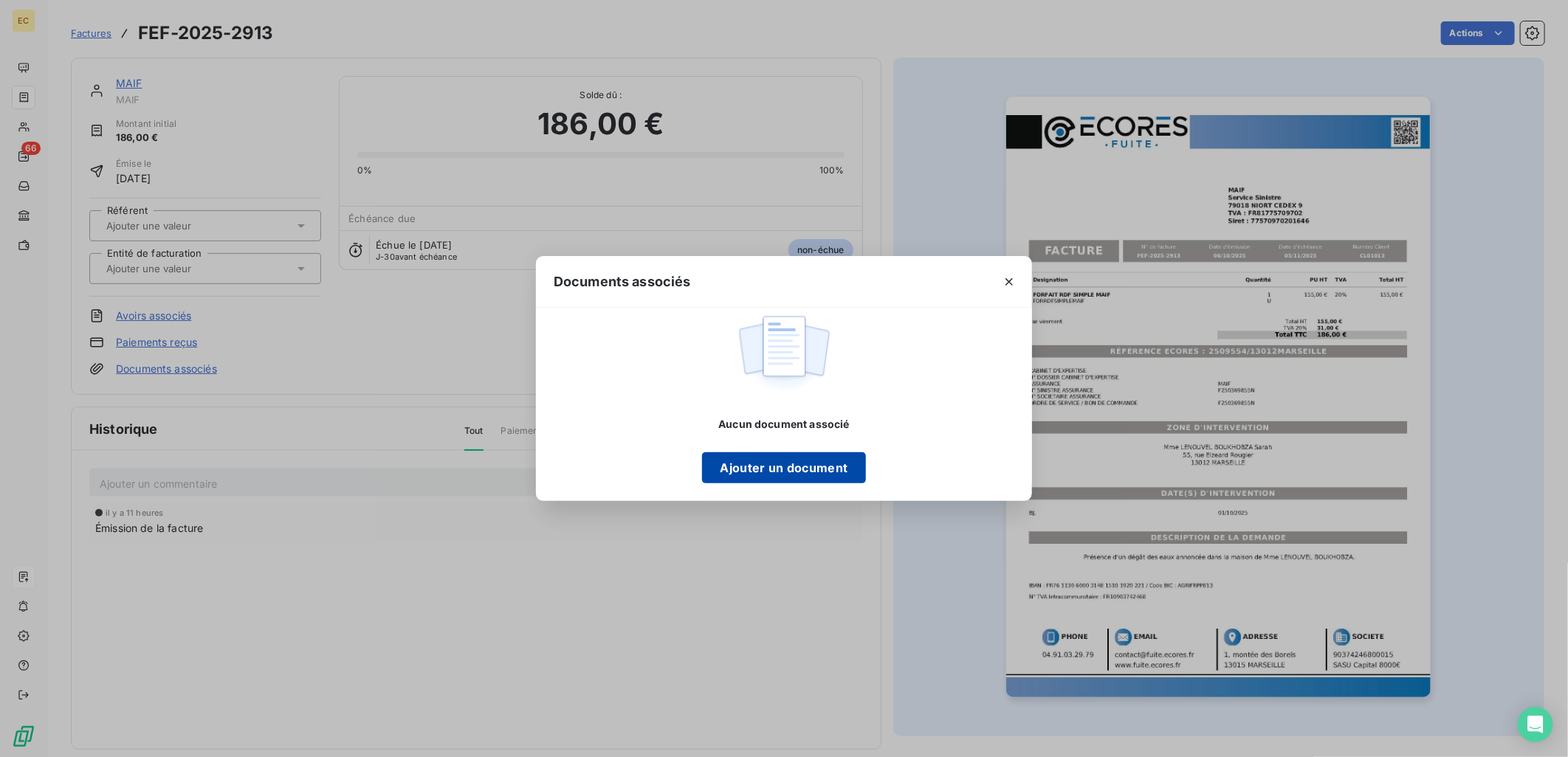
click at [832, 465] on button "Ajouter un document" at bounding box center [784, 467] width 163 height 31
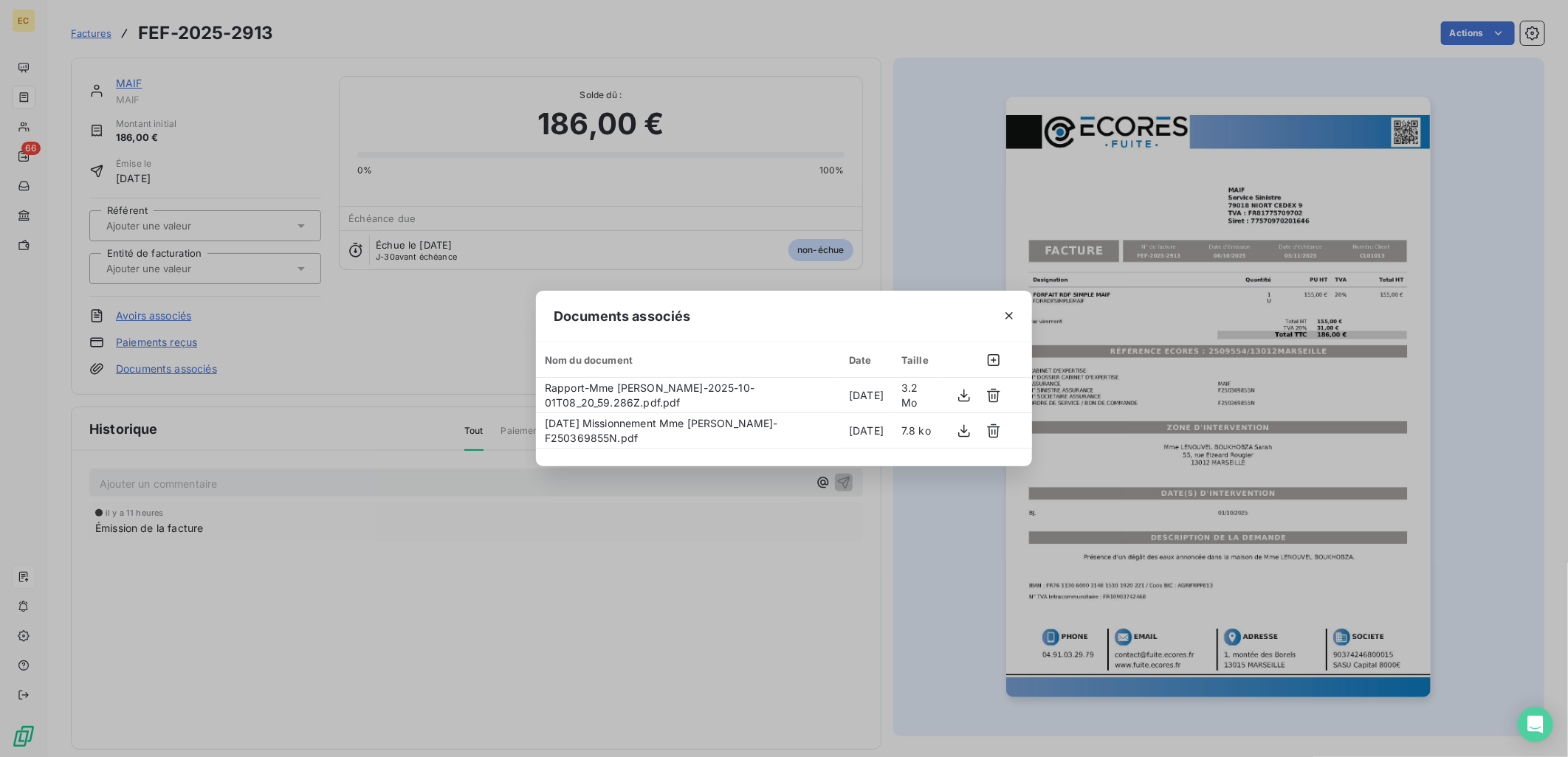
click at [261, 261] on div "Documents associés Nom du document Date Taille Rapport-Mme [PERSON_NAME]-2025-1…" at bounding box center [784, 378] width 1568 height 757
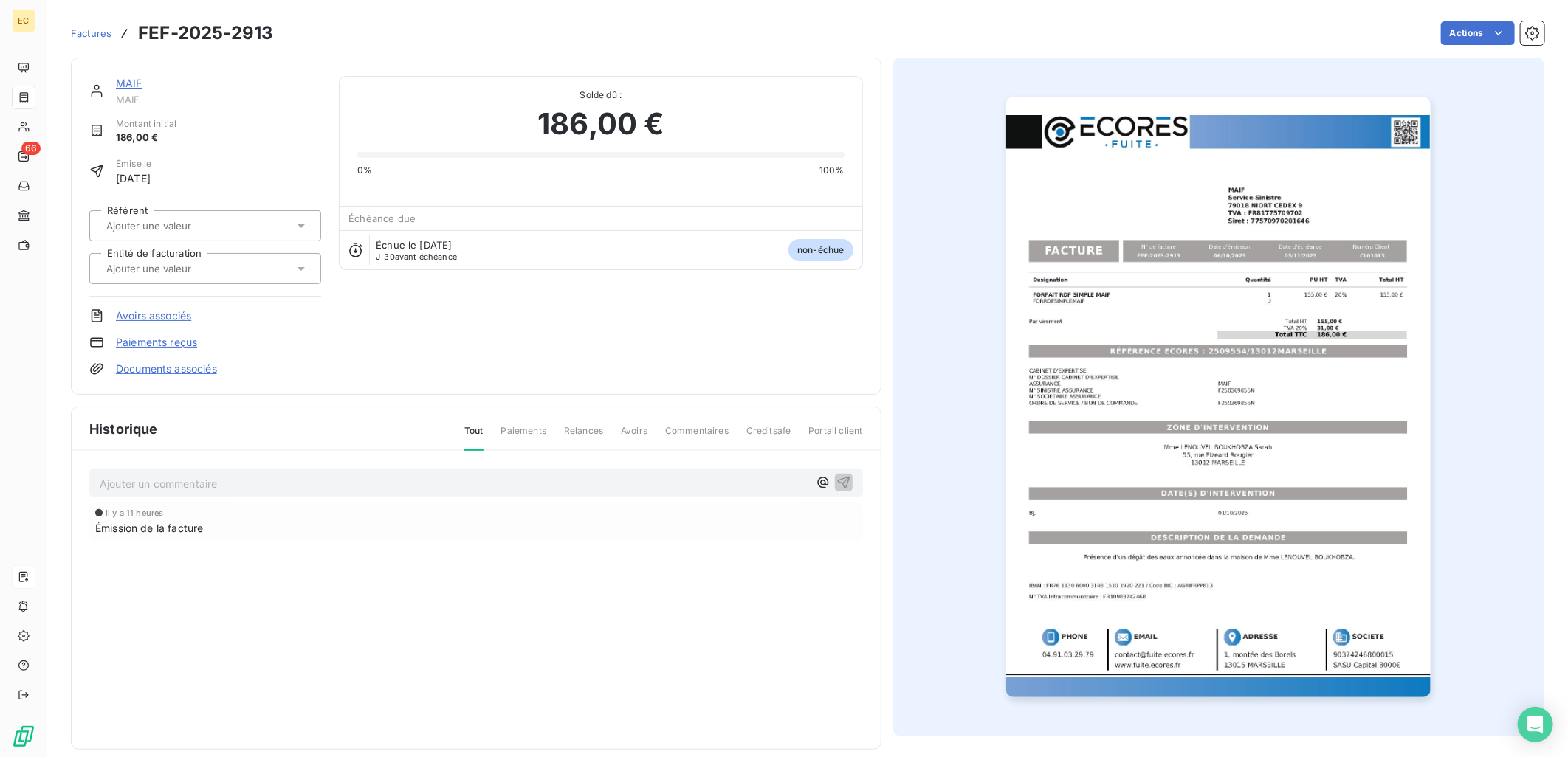
click at [256, 259] on div at bounding box center [197, 268] width 192 height 19
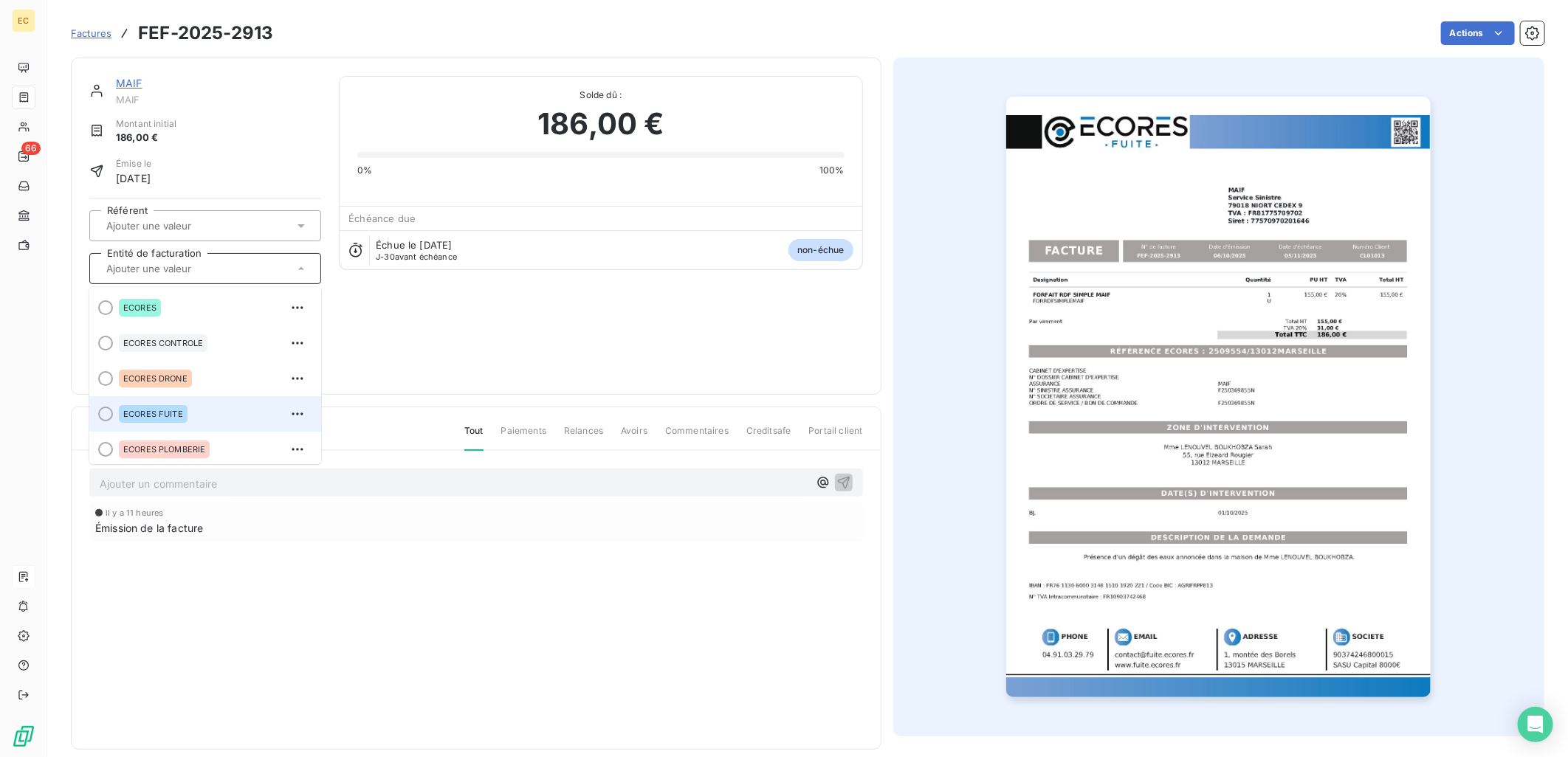
click at [144, 410] on span "ECORES FUITE" at bounding box center [153, 413] width 59 height 8
